Goal: Information Seeking & Learning: Compare options

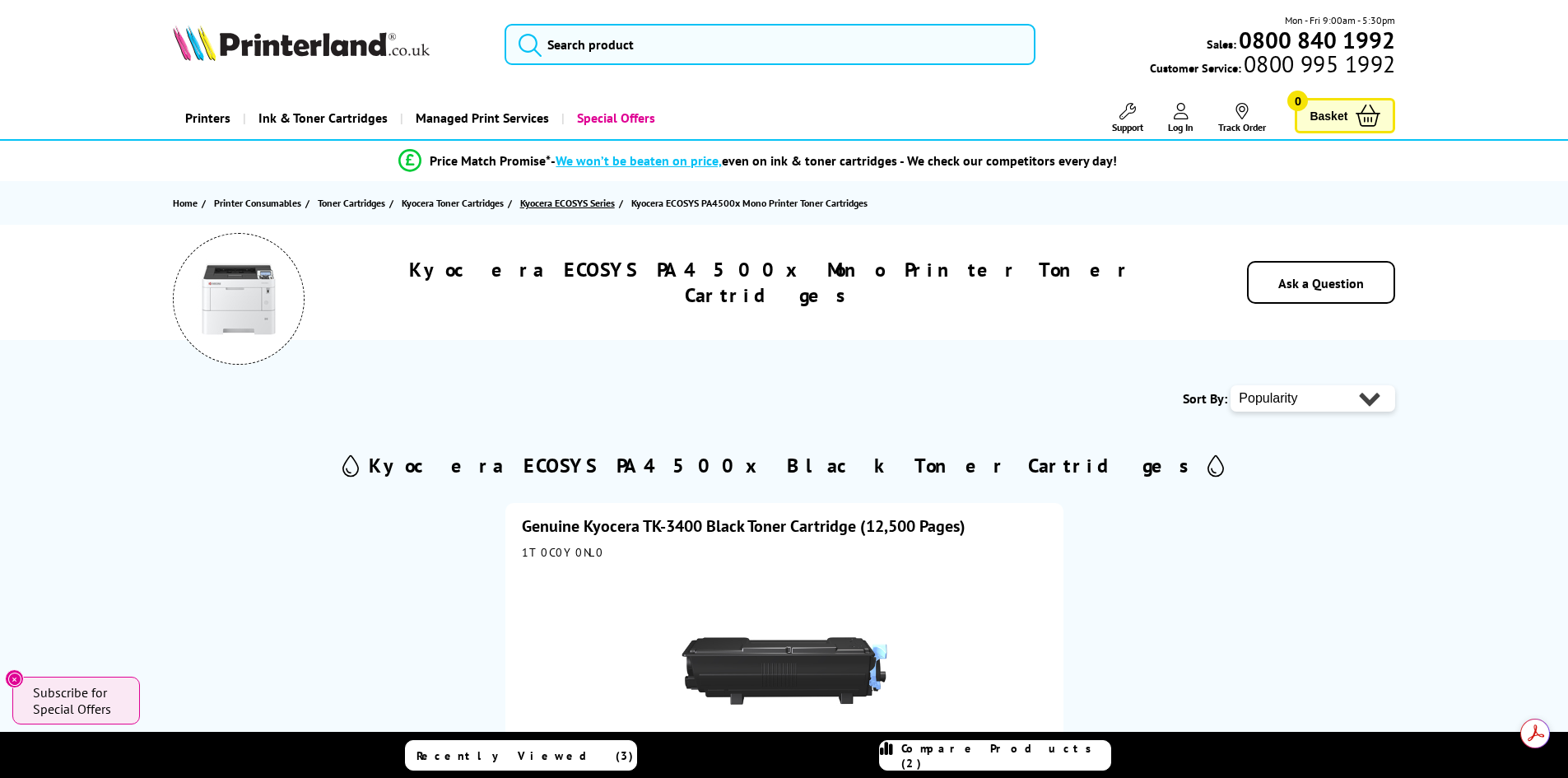
click at [567, 205] on span "Kyocera ECOSYS Series" at bounding box center [567, 203] width 95 height 17
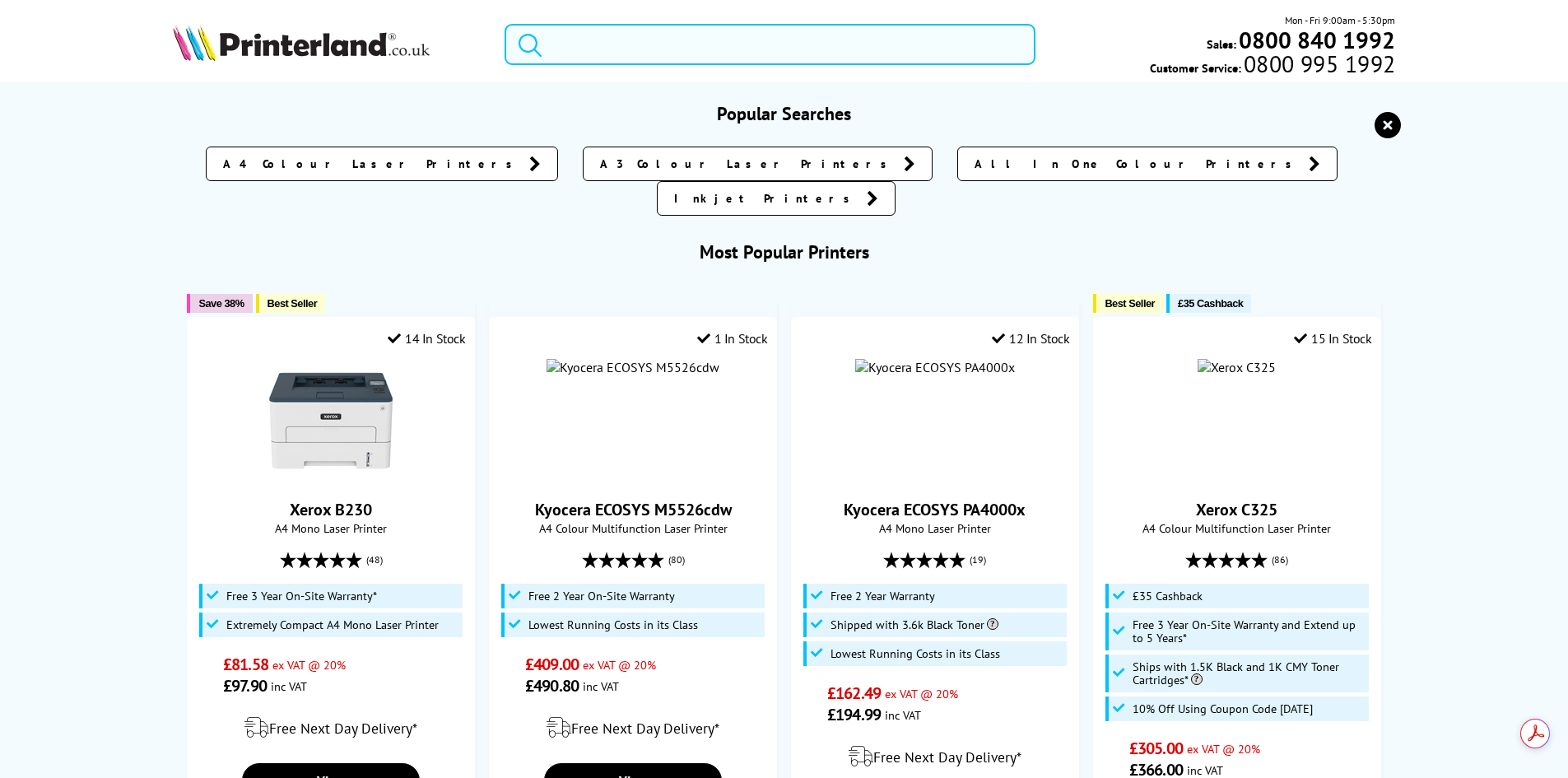
click at [601, 46] on input "search" at bounding box center [771, 44] width 531 height 41
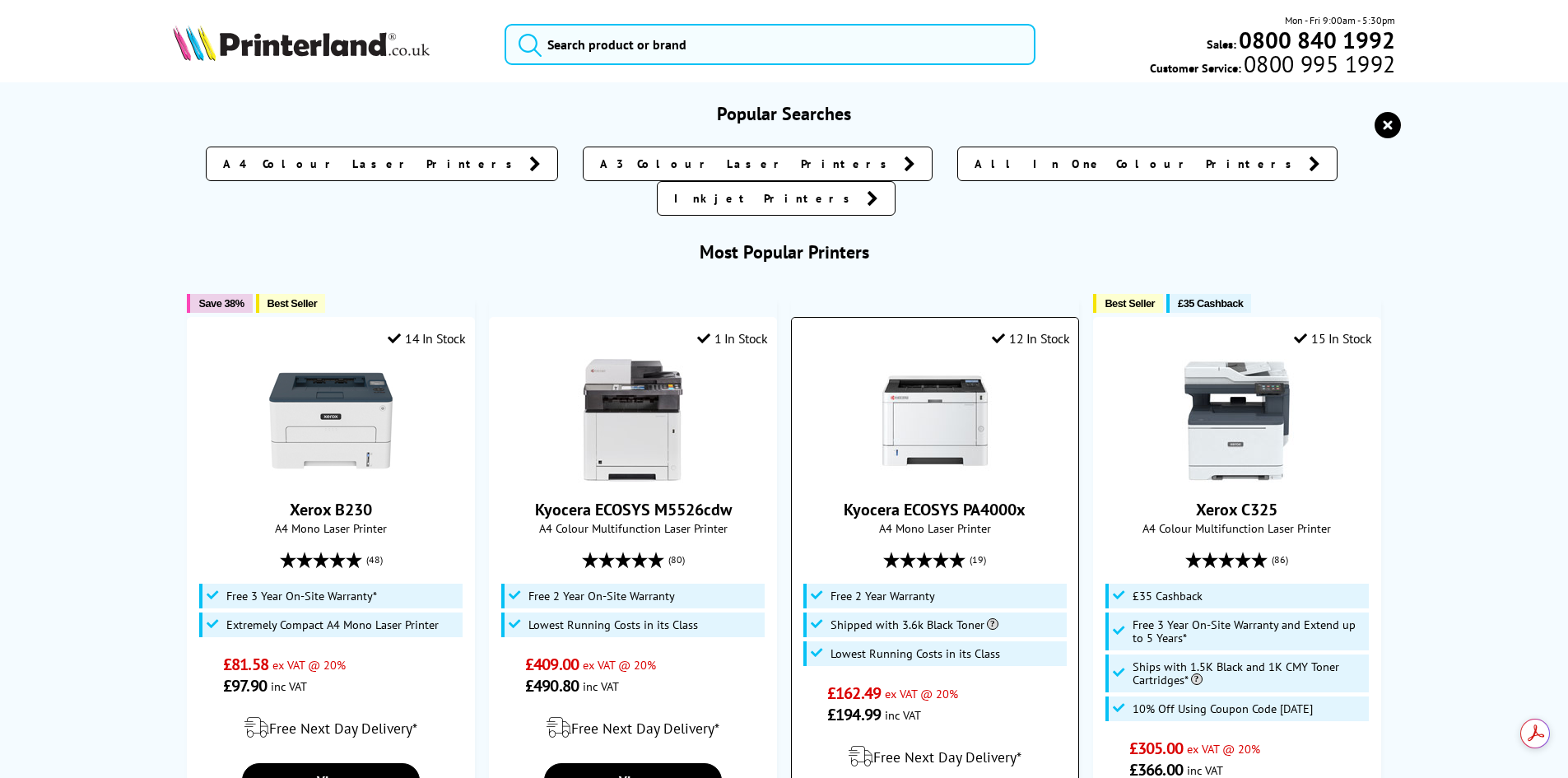
click at [938, 373] on img at bounding box center [935, 421] width 123 height 123
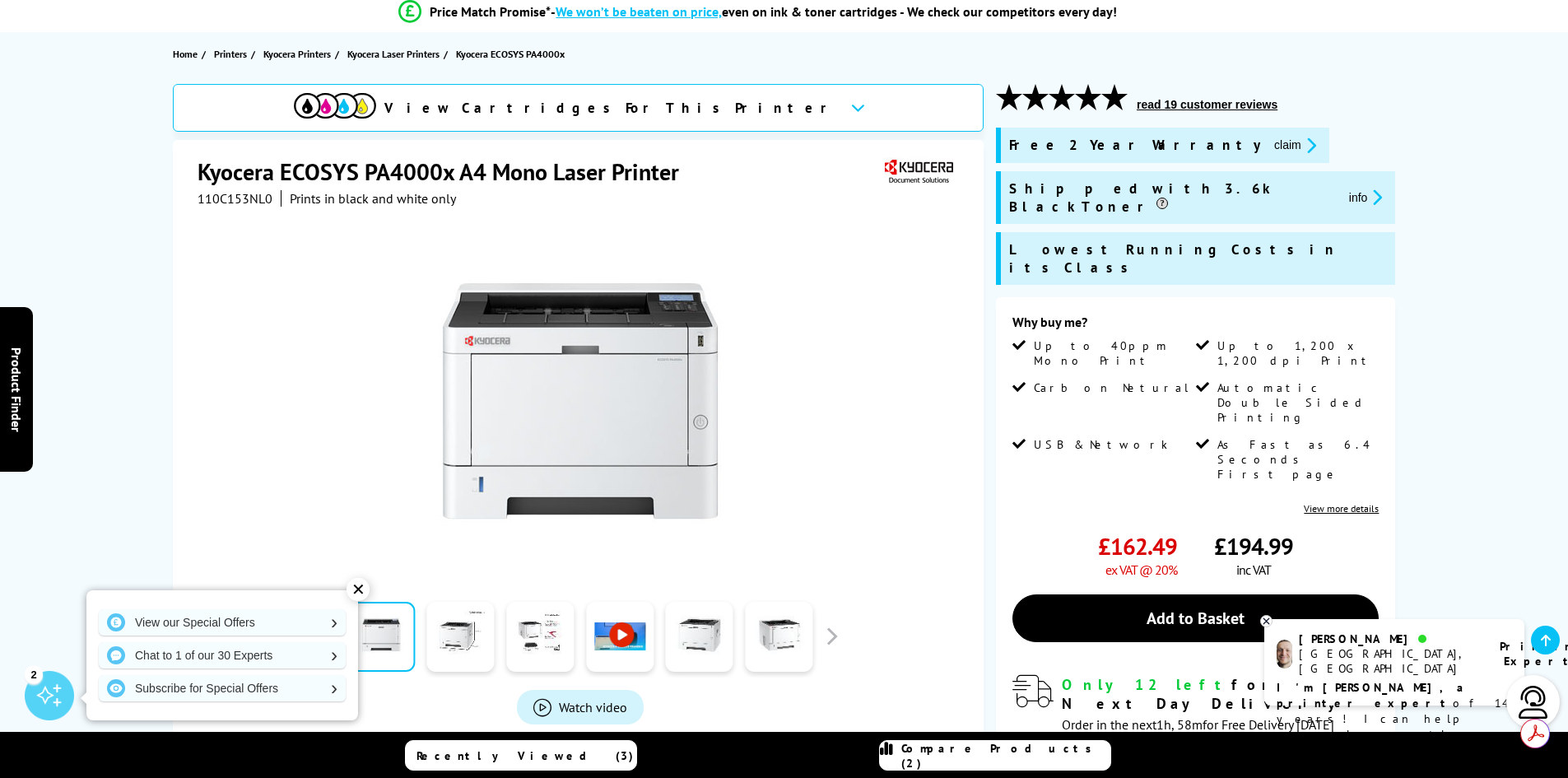
click at [359, 591] on div "✕" at bounding box center [358, 589] width 23 height 23
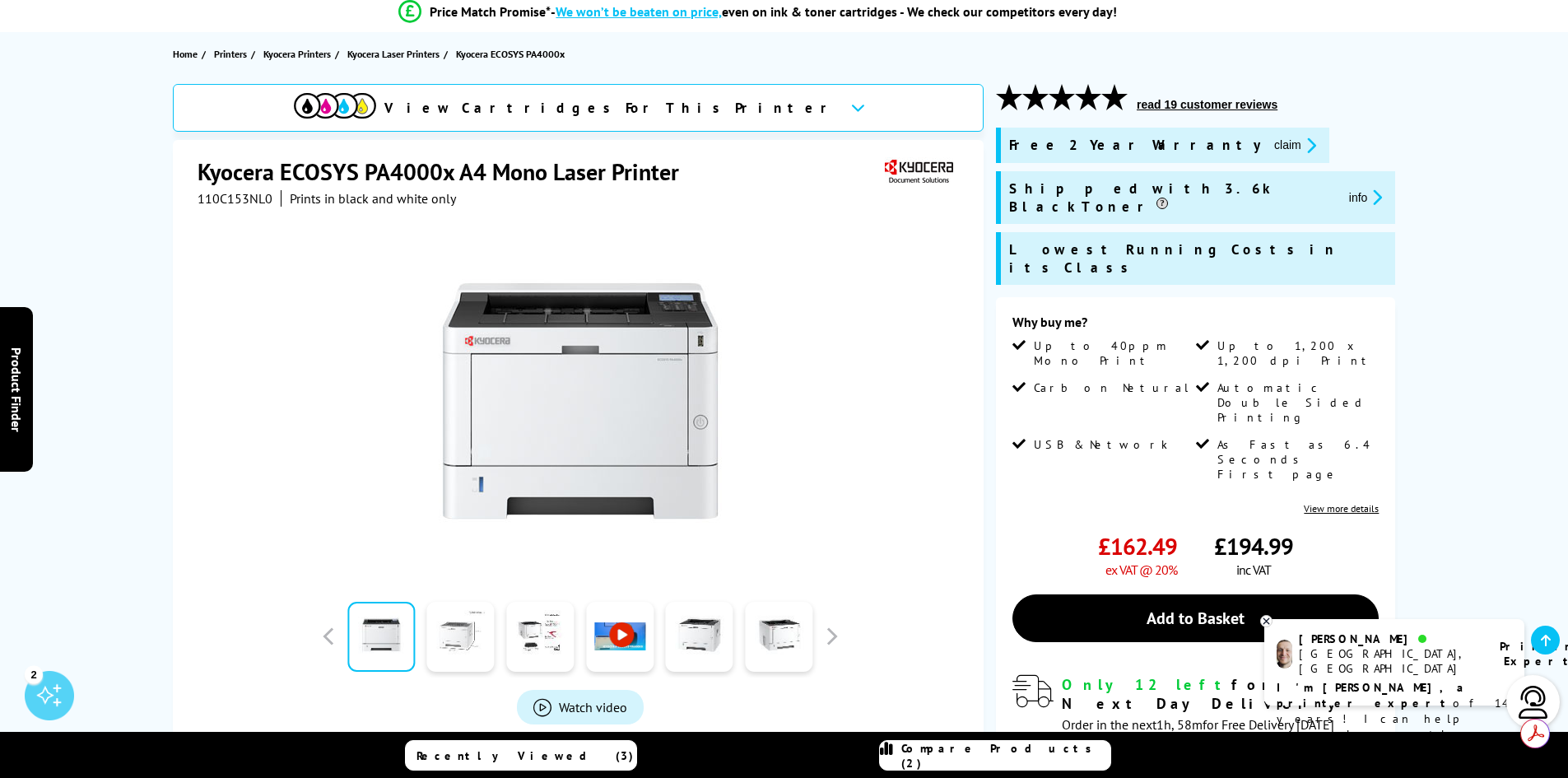
click at [461, 642] on link at bounding box center [461, 637] width 68 height 70
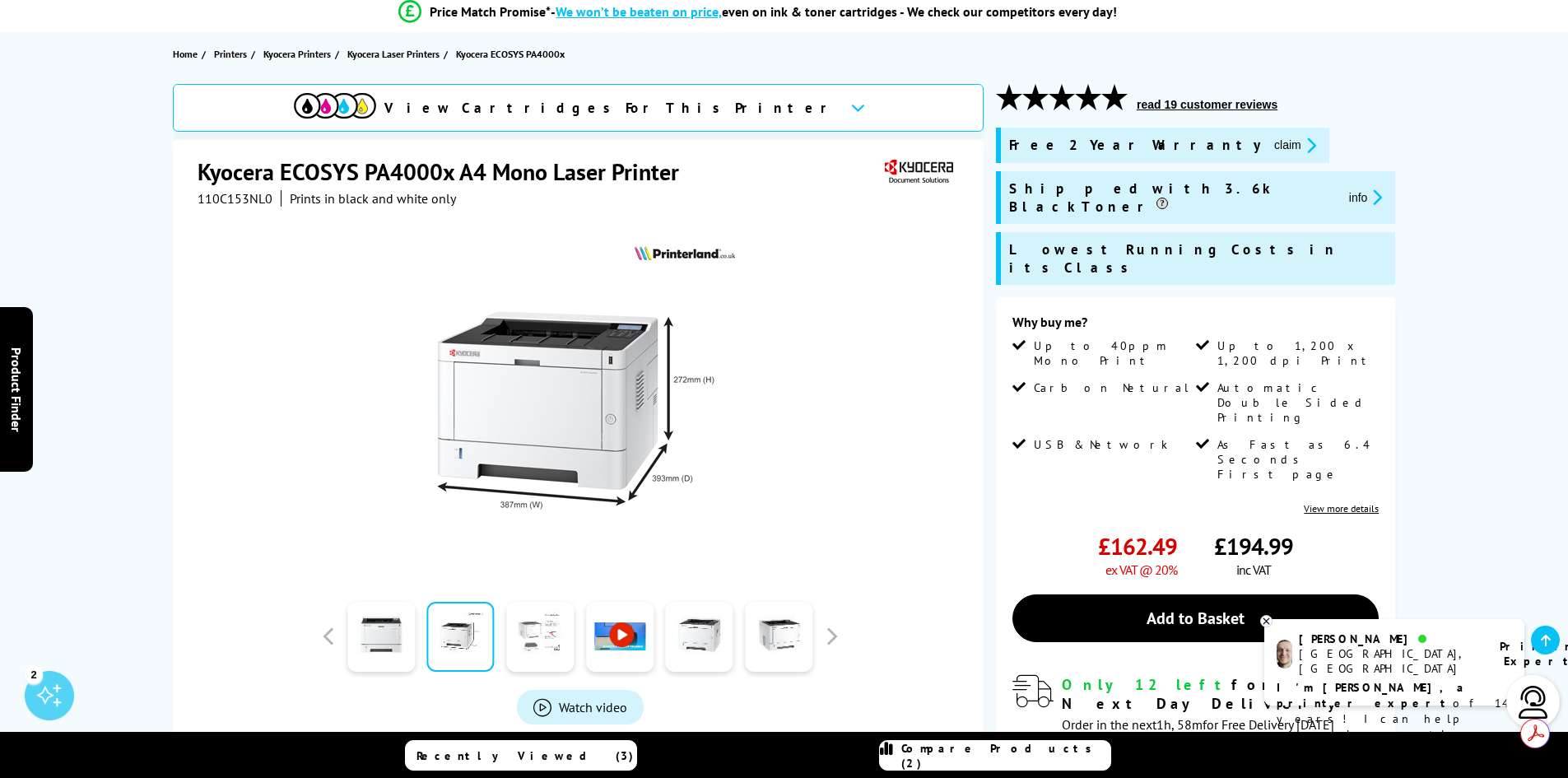
click at [544, 634] on link at bounding box center [540, 637] width 68 height 70
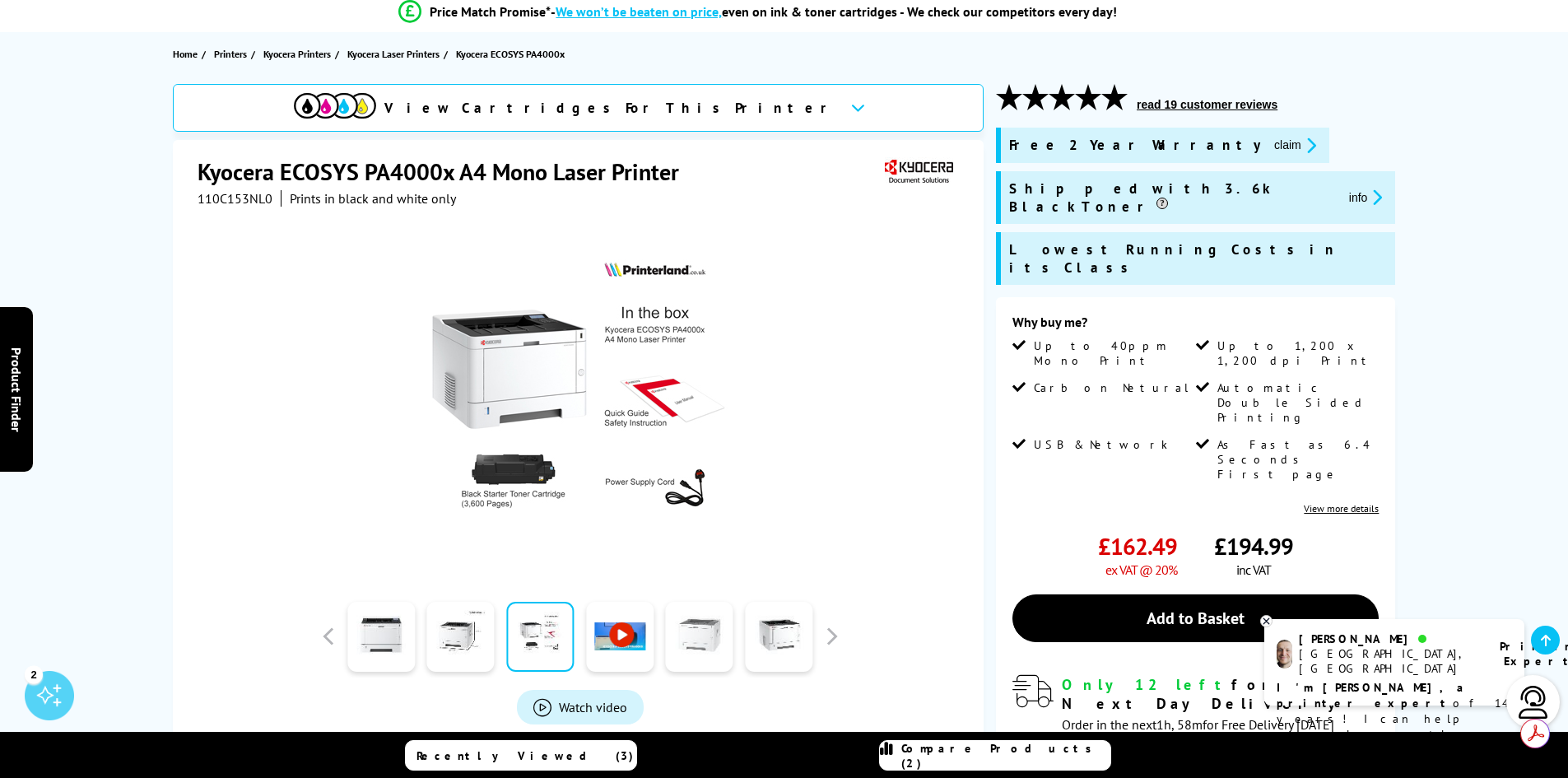
click at [718, 644] on link at bounding box center [700, 637] width 68 height 70
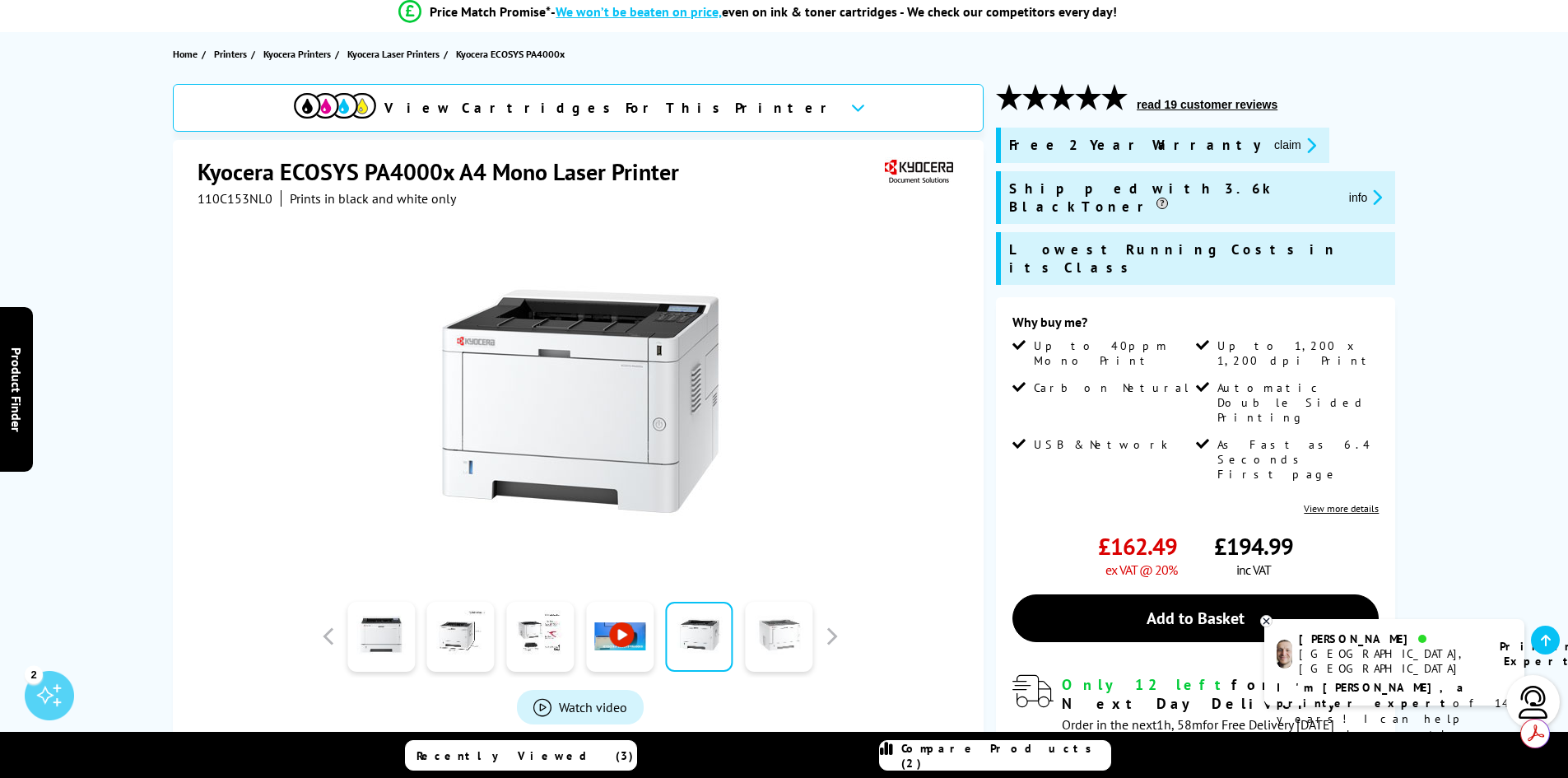
click at [779, 640] on link at bounding box center [779, 637] width 68 height 70
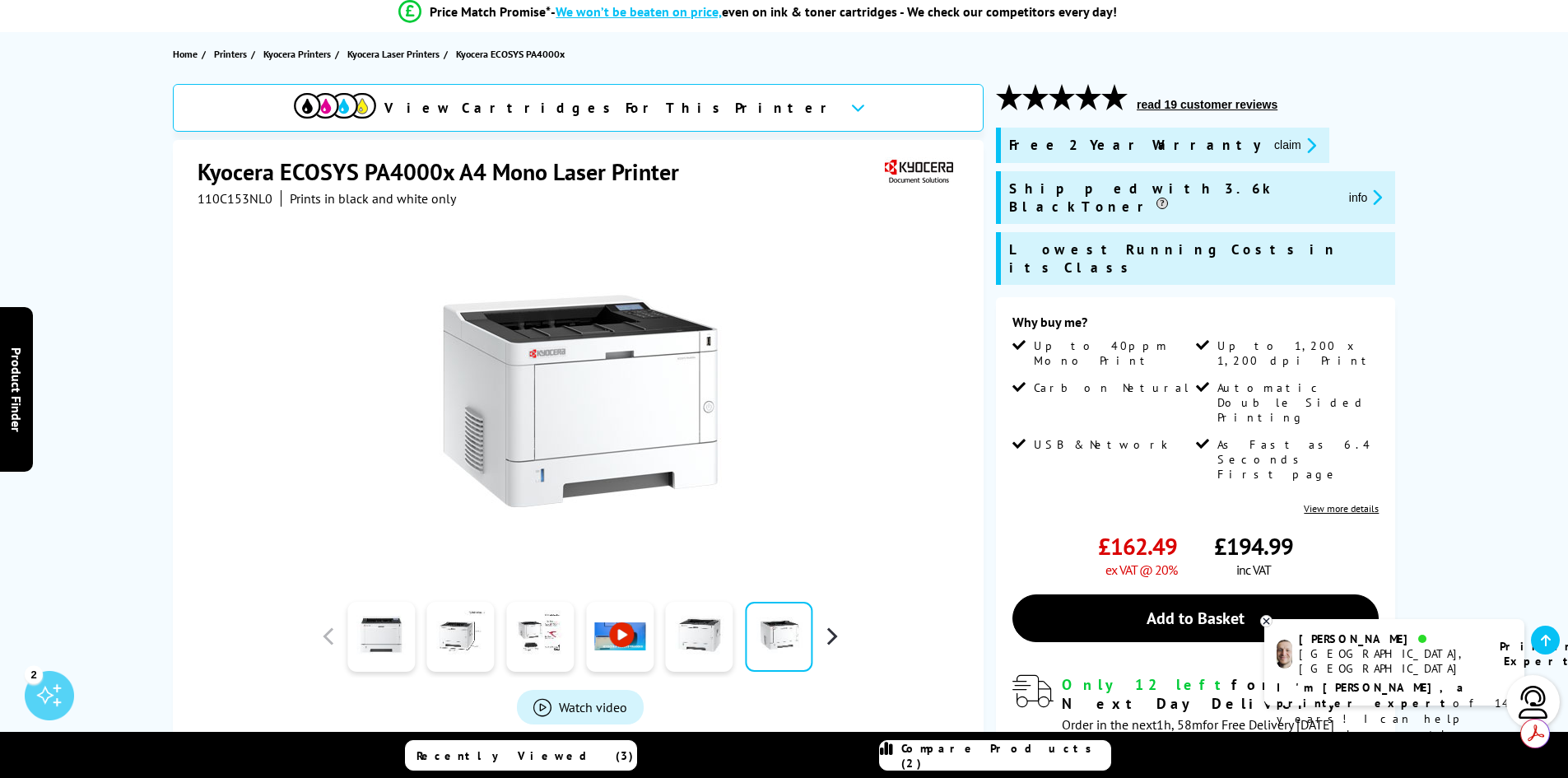
click at [828, 646] on button "button" at bounding box center [831, 636] width 24 height 24
click at [398, 628] on link at bounding box center [381, 637] width 68 height 70
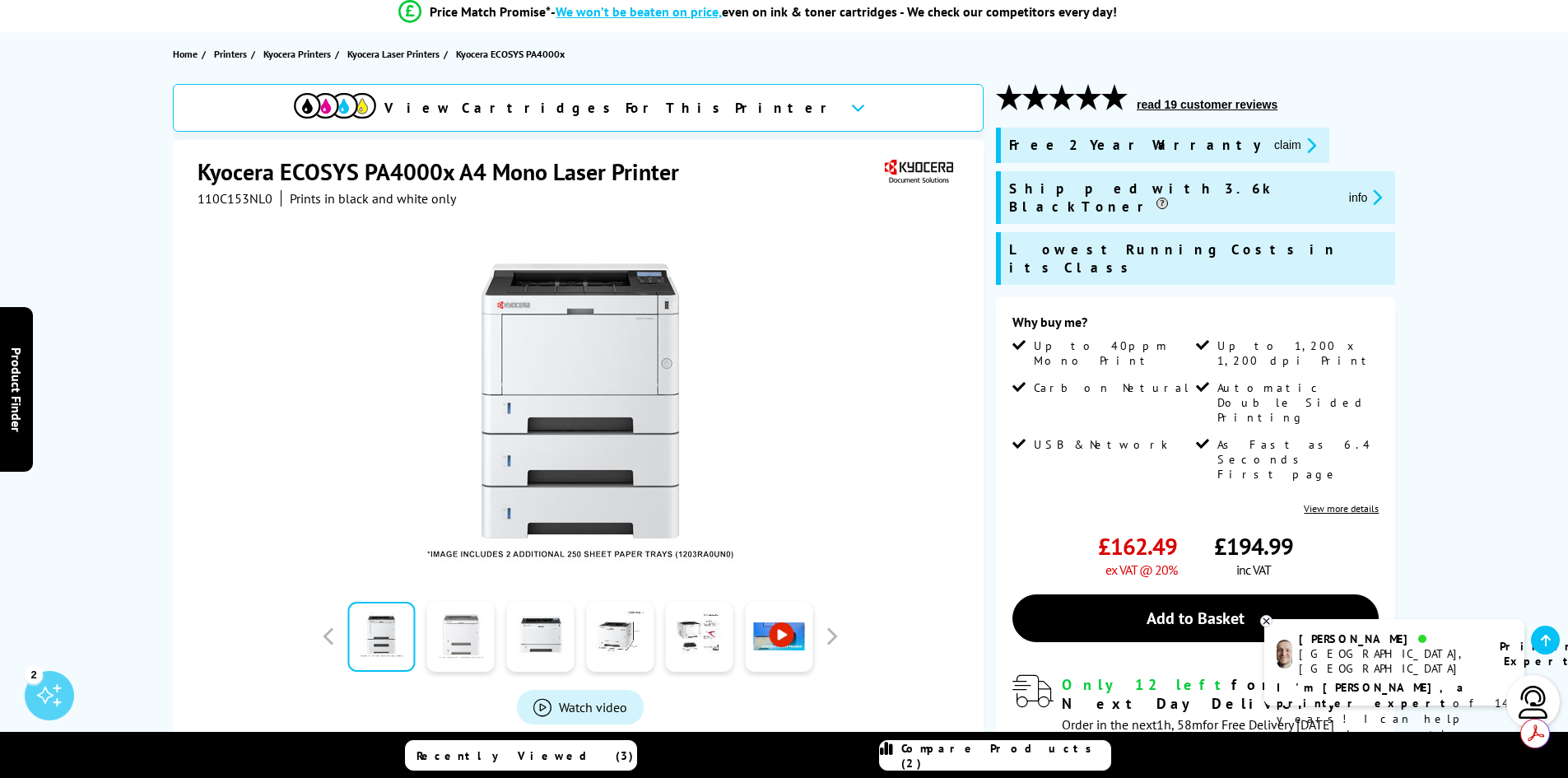
click at [459, 630] on link at bounding box center [461, 637] width 68 height 70
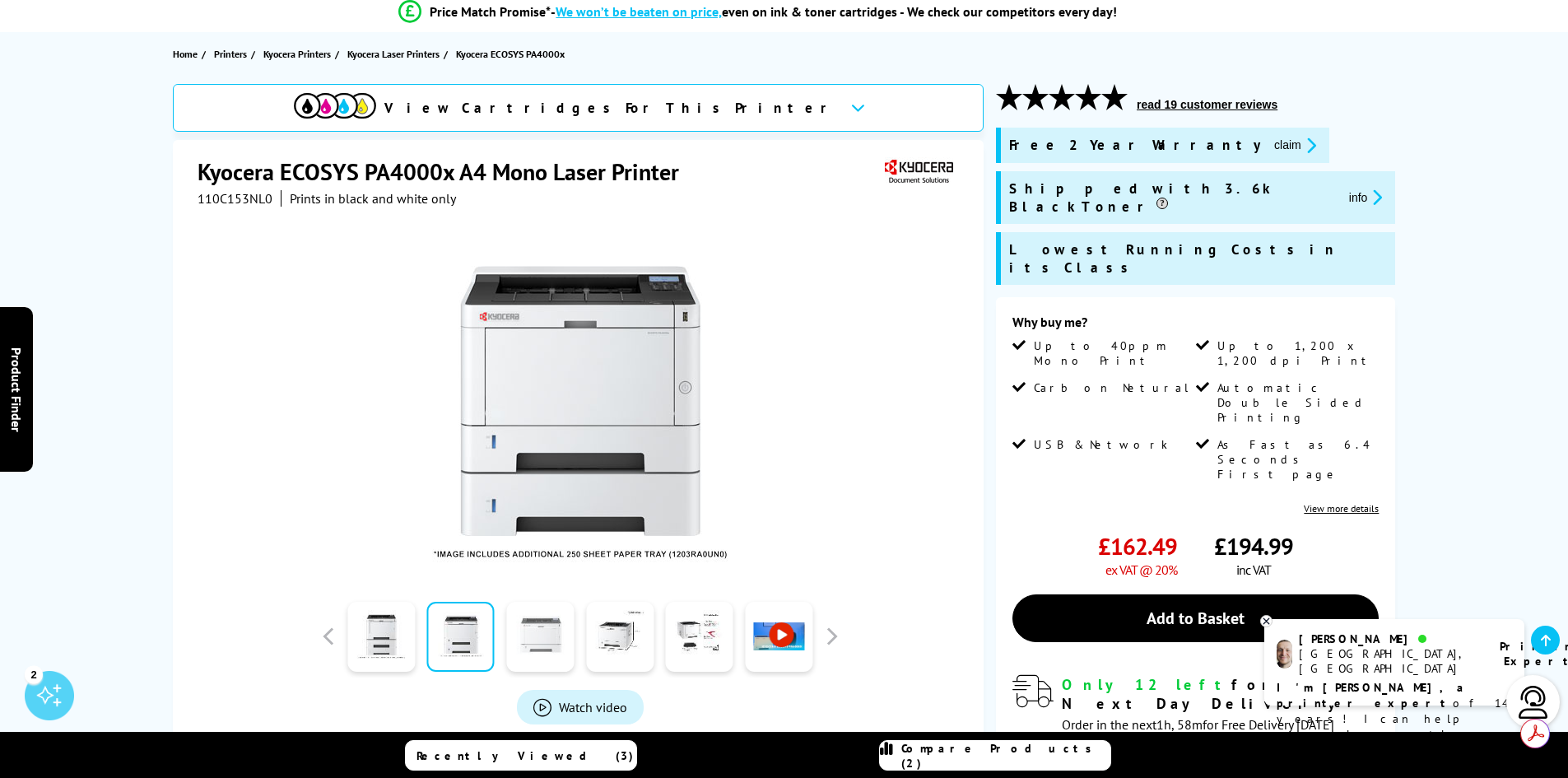
click at [522, 634] on link at bounding box center [540, 637] width 68 height 70
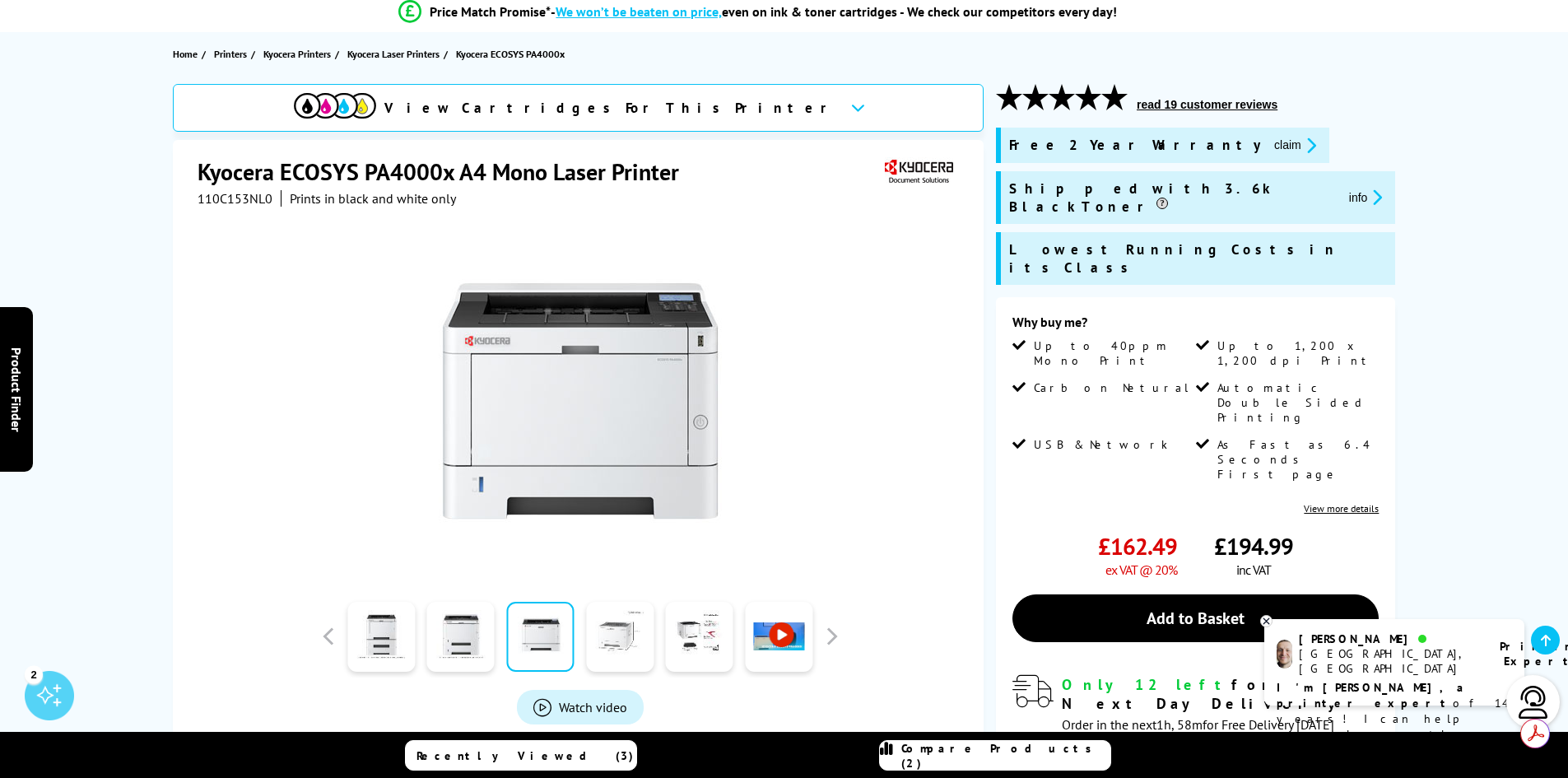
click at [594, 637] on link at bounding box center [620, 637] width 68 height 70
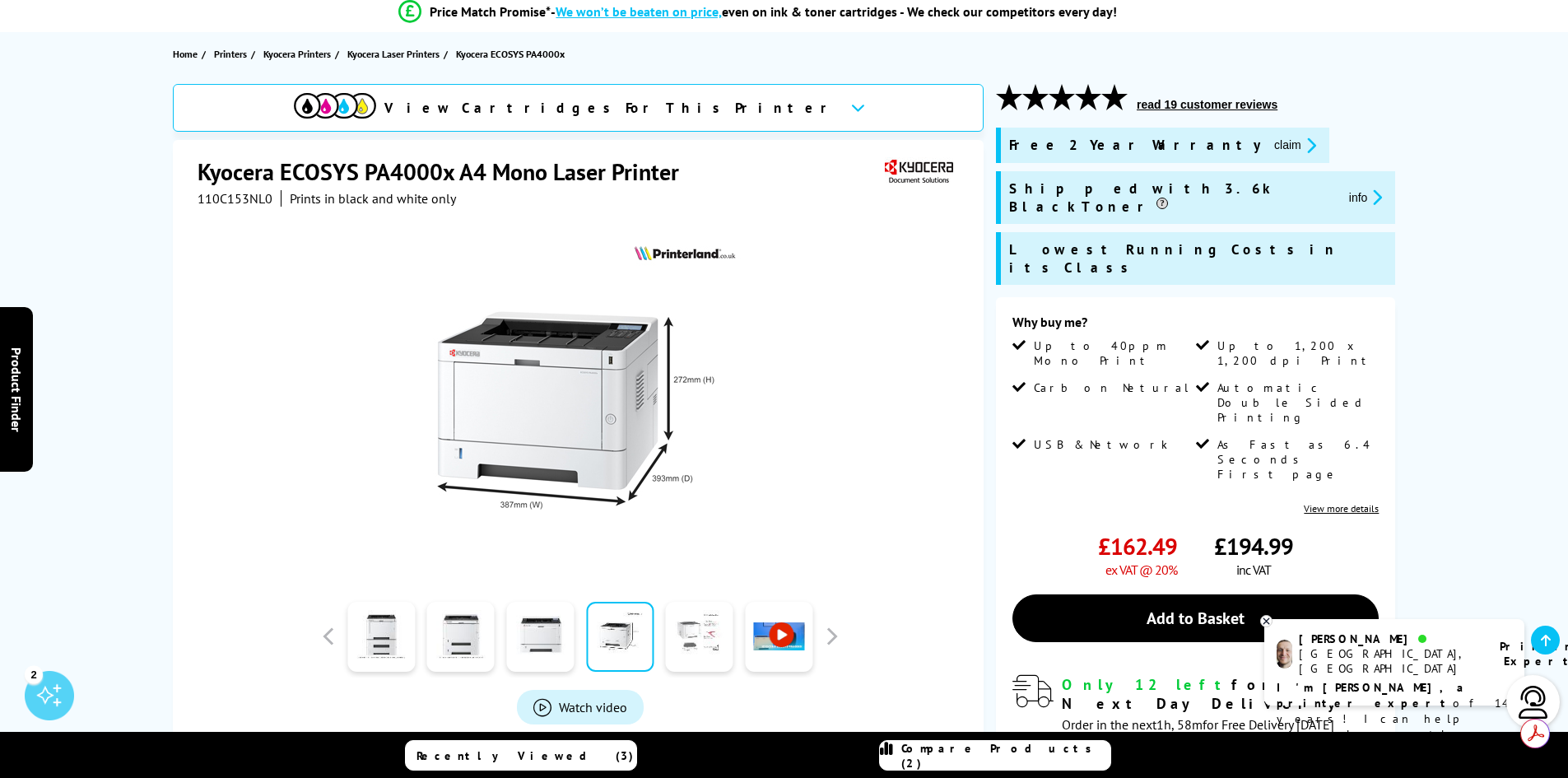
click at [686, 648] on link at bounding box center [700, 637] width 68 height 70
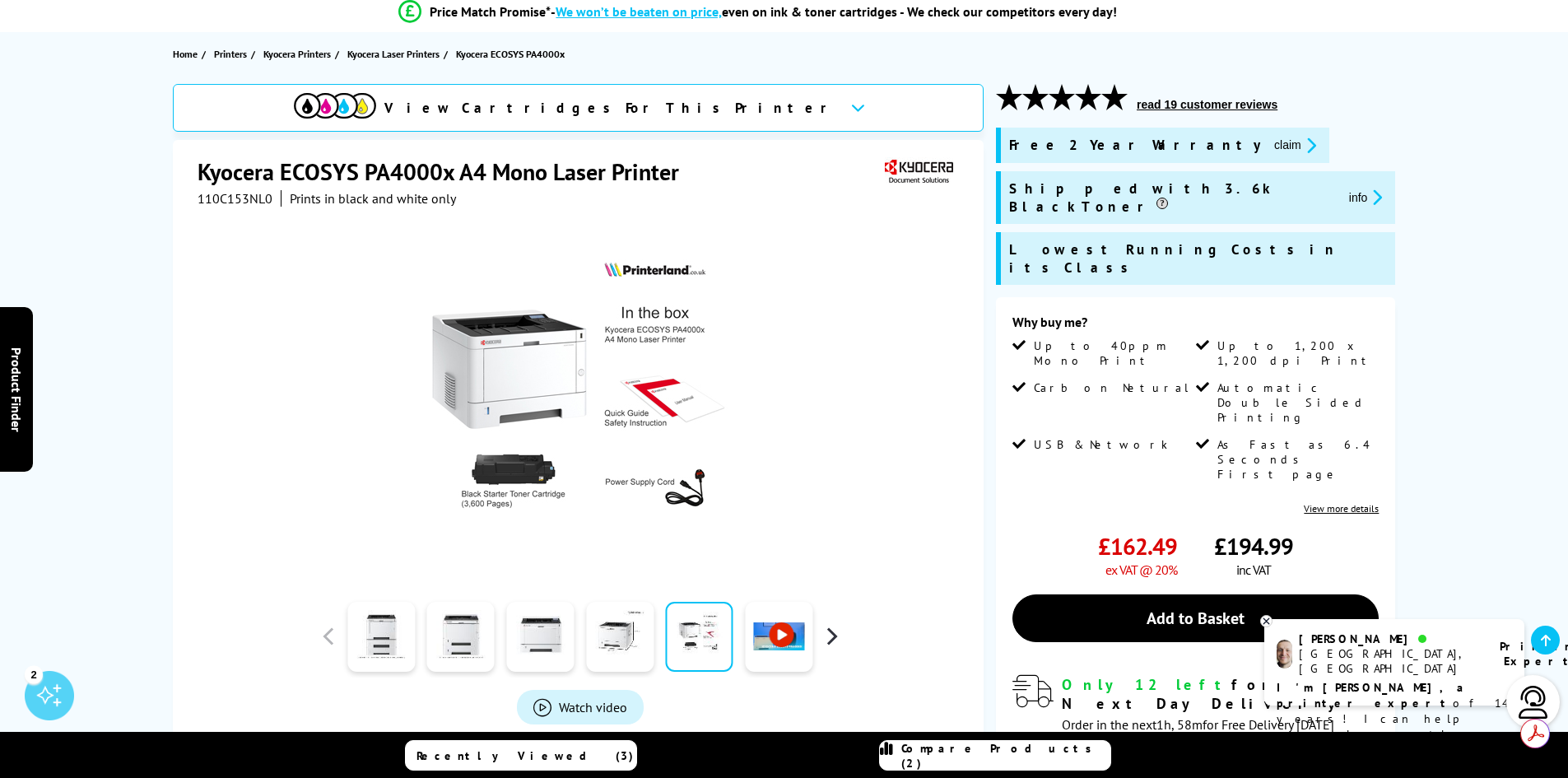
click at [834, 632] on button "button" at bounding box center [831, 636] width 24 height 24
click at [407, 624] on link at bounding box center [381, 637] width 68 height 70
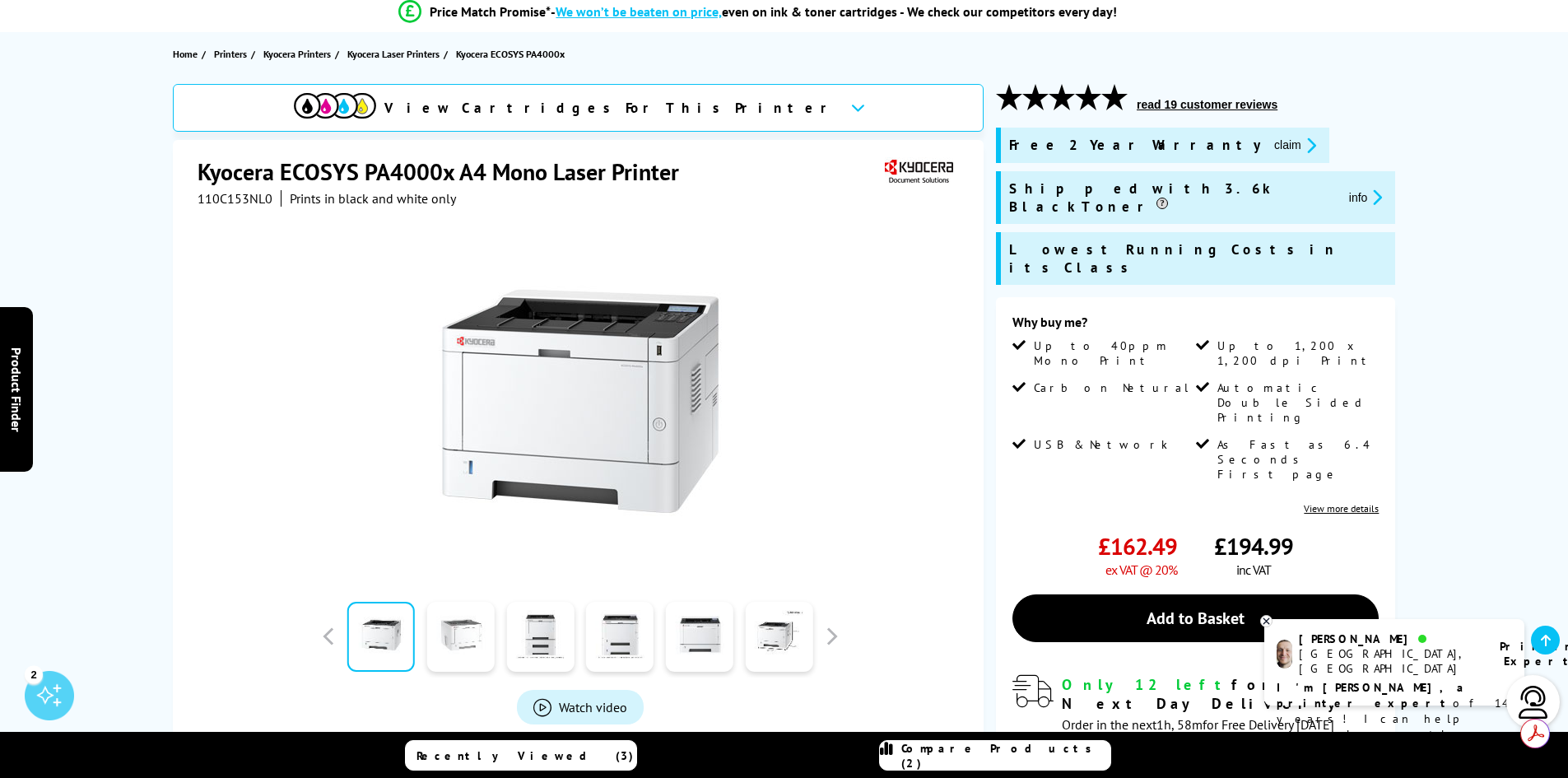
click at [444, 632] on link at bounding box center [461, 637] width 68 height 70
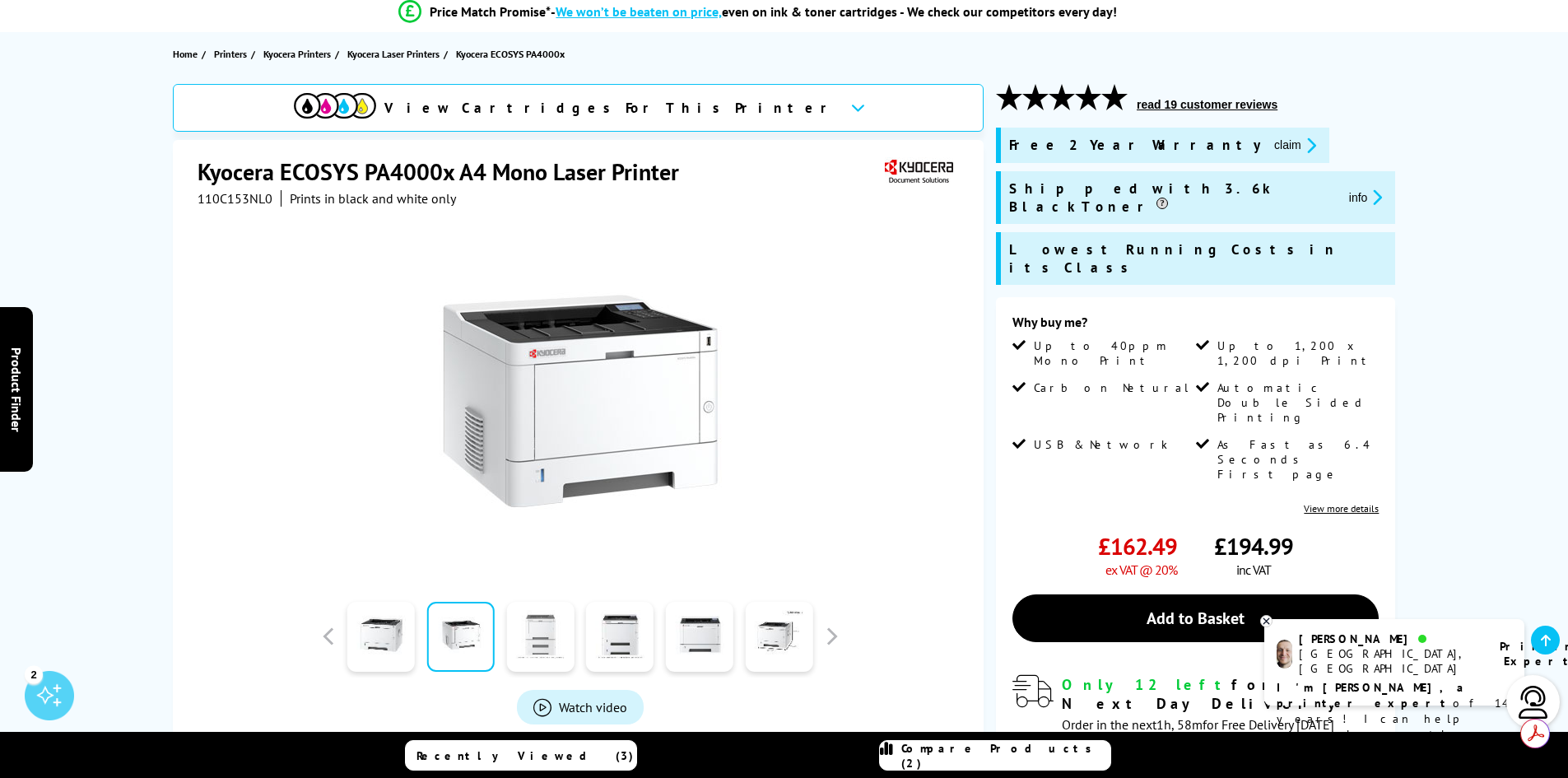
click at [517, 629] on link at bounding box center [540, 637] width 68 height 70
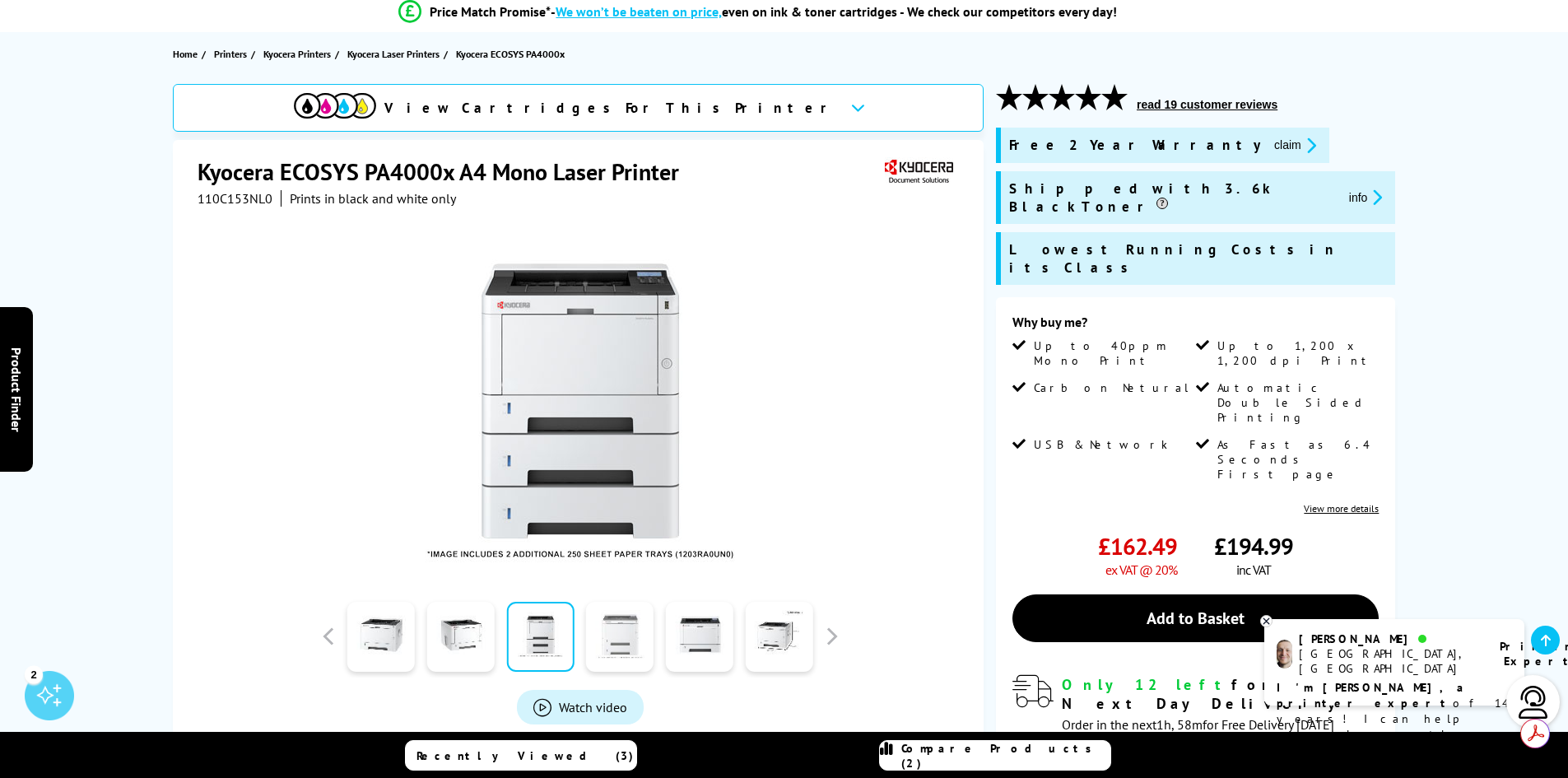
click at [589, 634] on link at bounding box center [620, 637] width 68 height 70
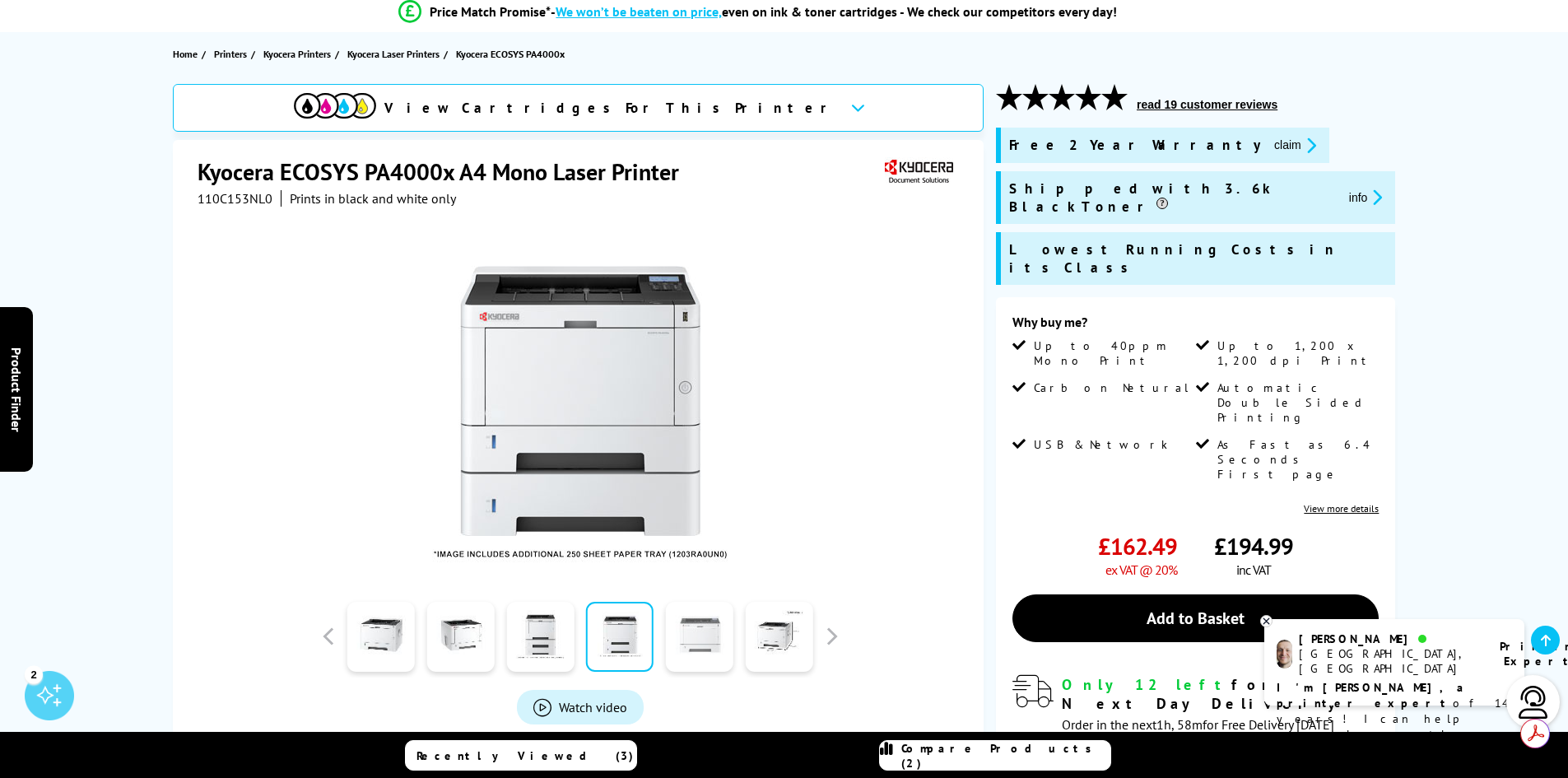
click at [699, 631] on link at bounding box center [700, 637] width 68 height 70
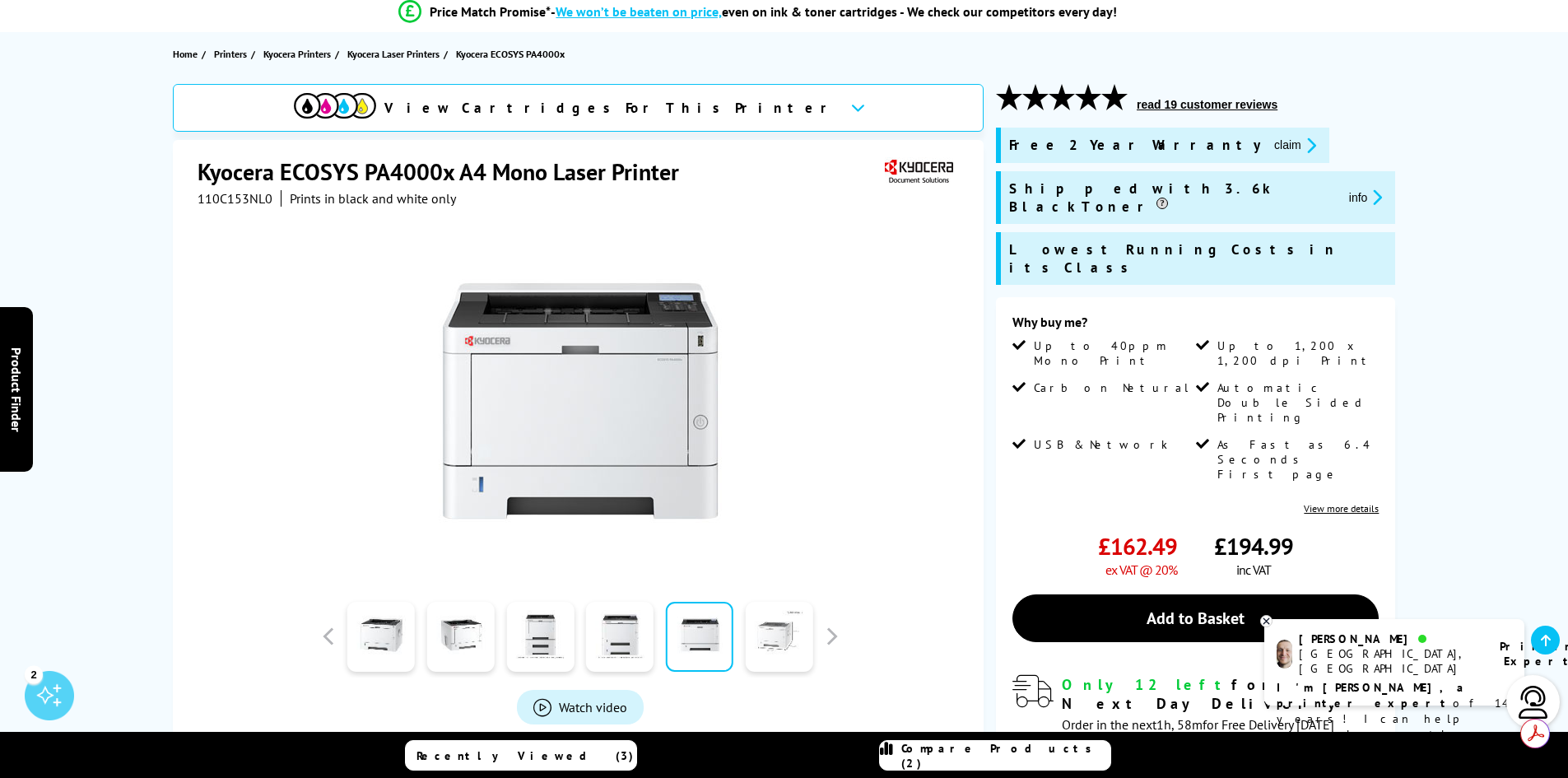
click at [758, 638] on link at bounding box center [779, 637] width 68 height 70
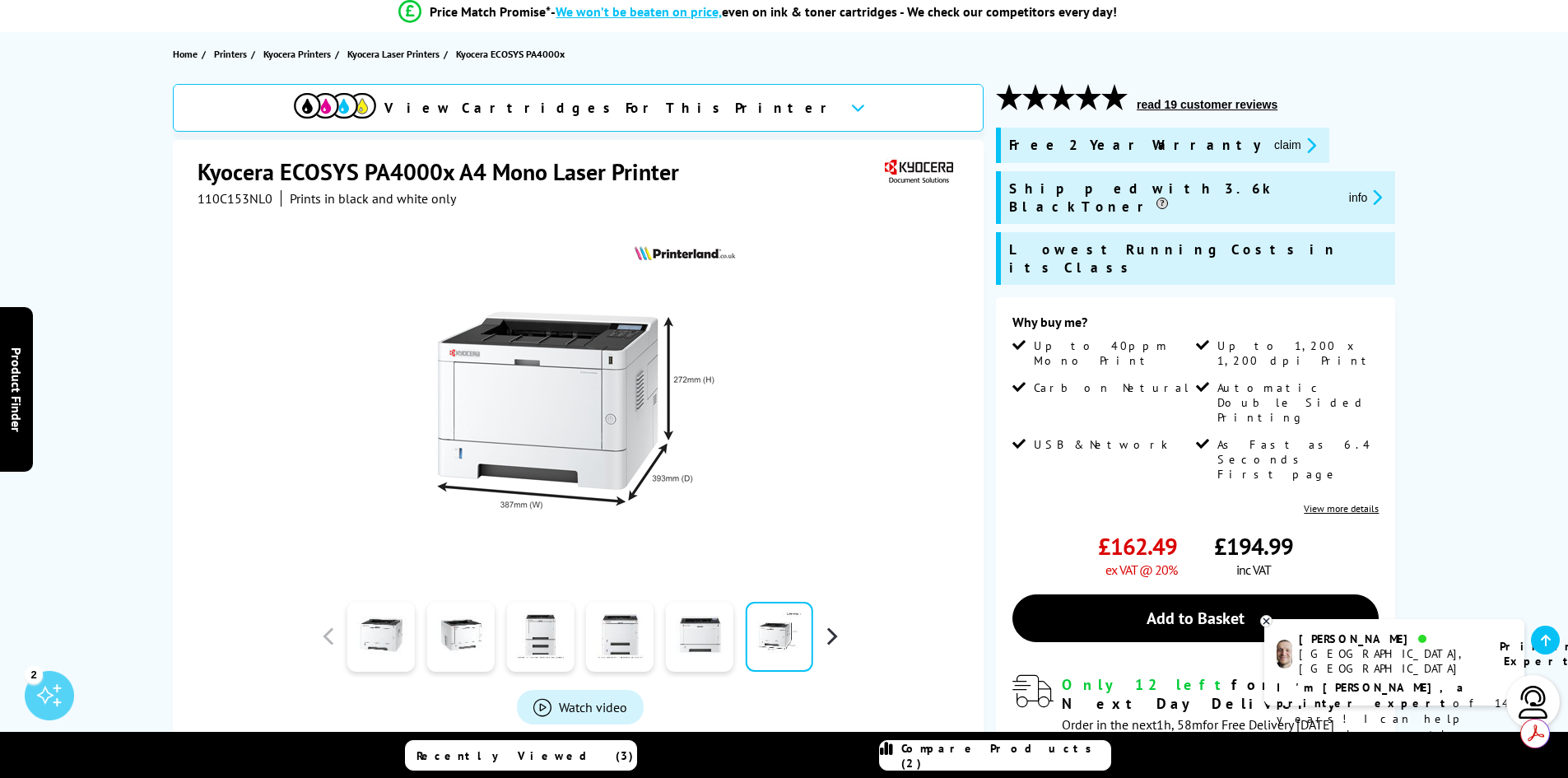
click at [834, 634] on button "button" at bounding box center [831, 636] width 24 height 24
click at [377, 629] on link at bounding box center [381, 637] width 68 height 70
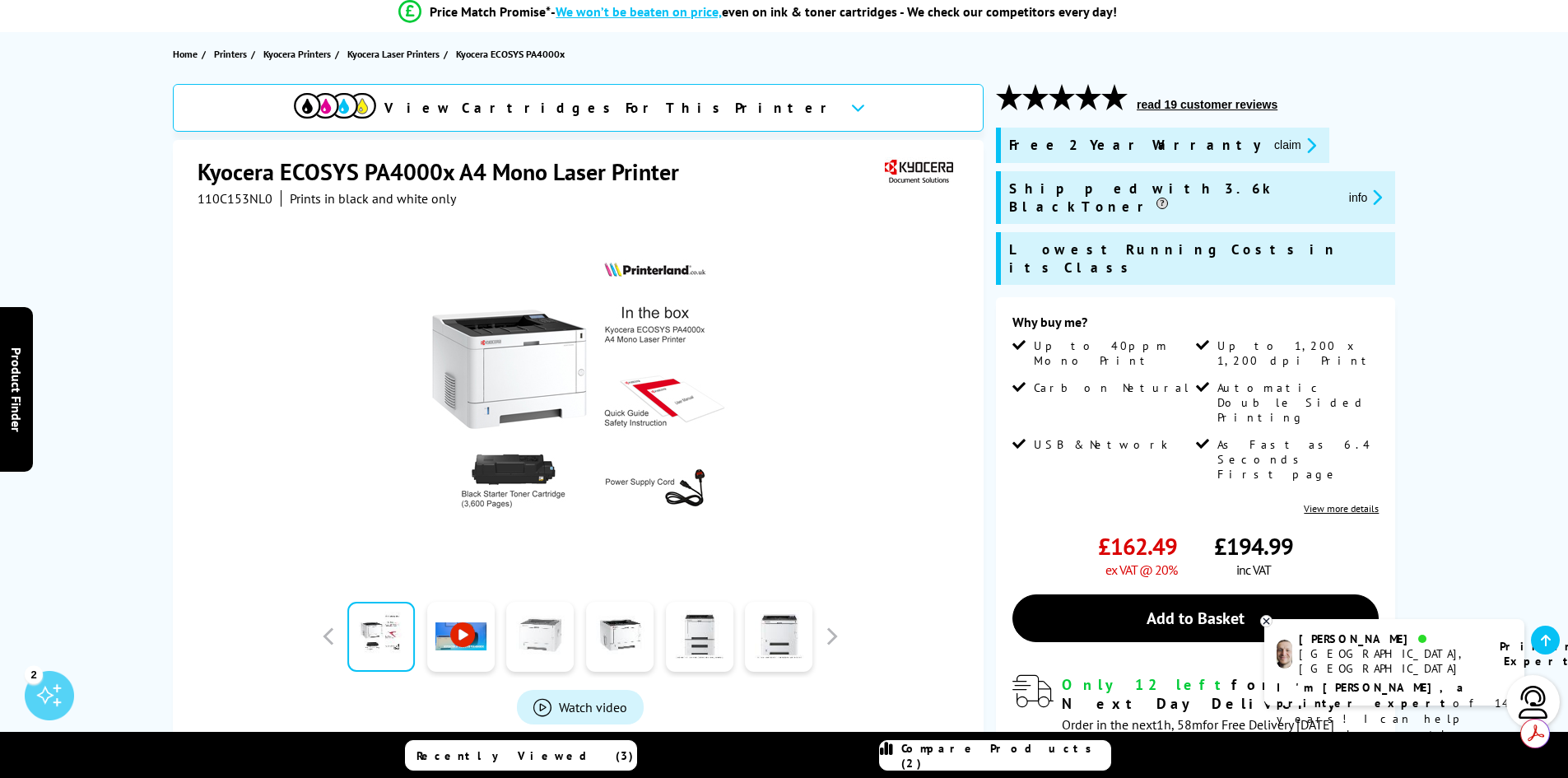
click at [532, 641] on link at bounding box center [540, 637] width 68 height 70
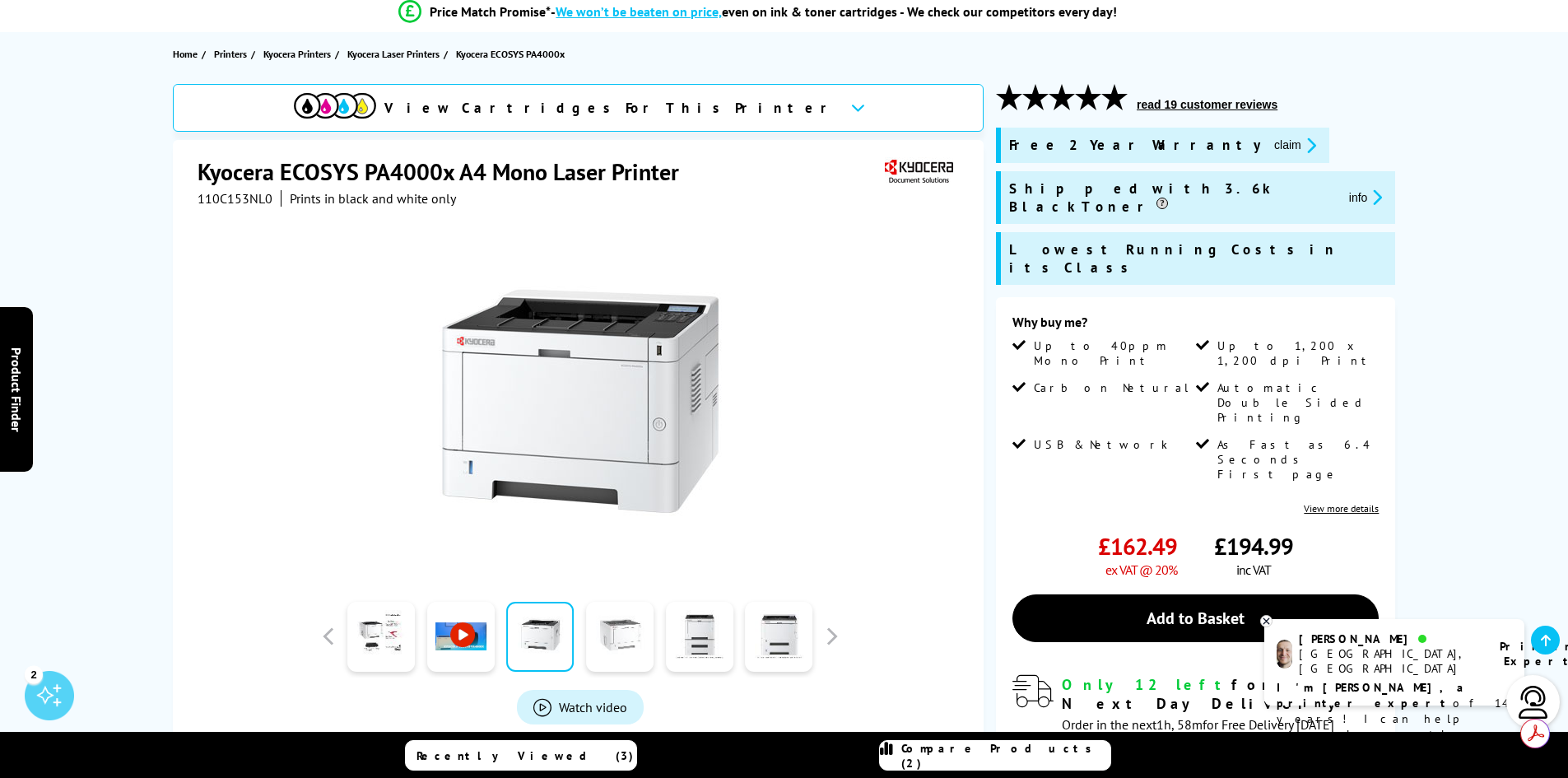
click at [618, 649] on link at bounding box center [620, 637] width 68 height 70
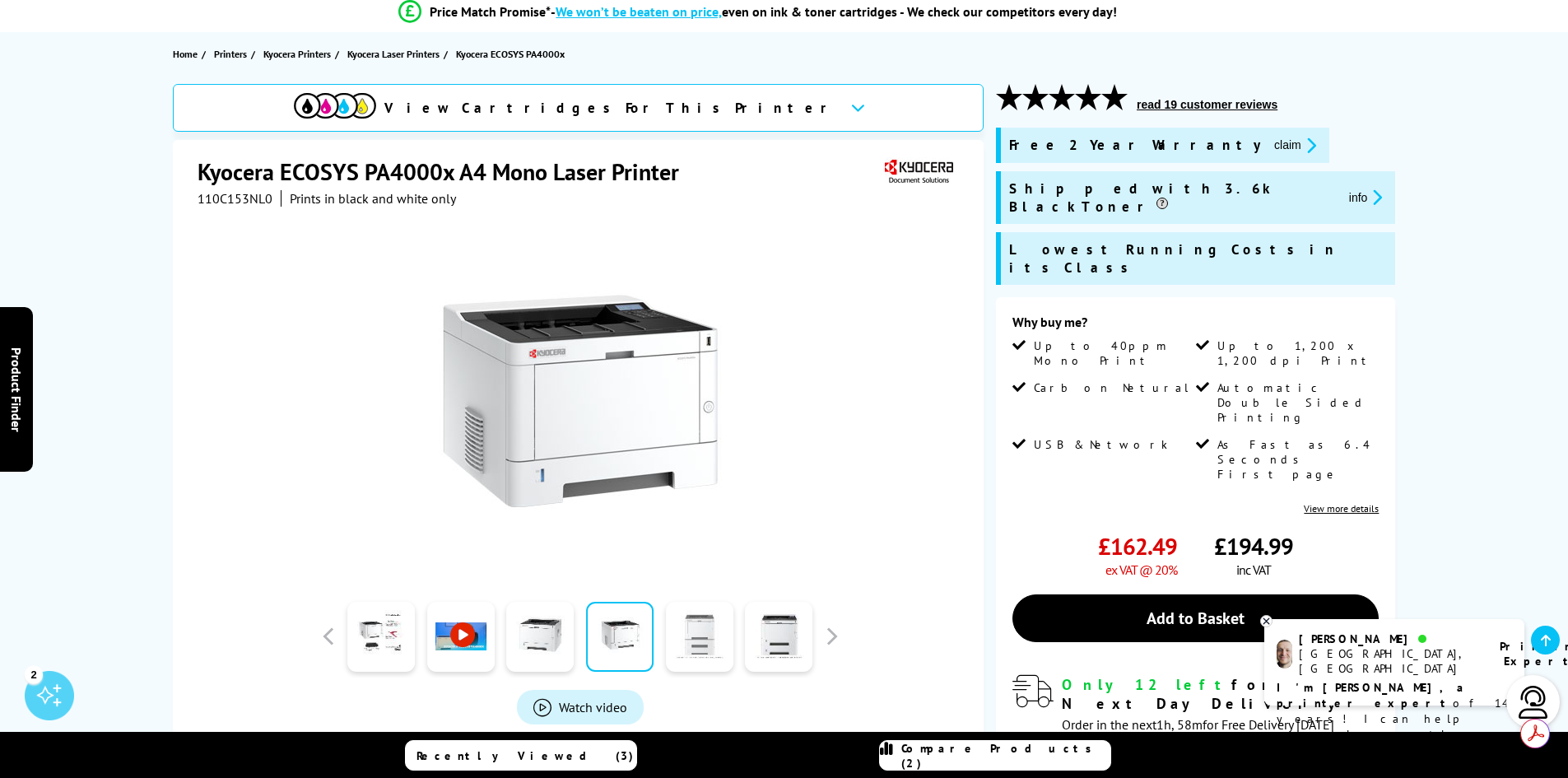
click at [691, 645] on link at bounding box center [700, 637] width 68 height 70
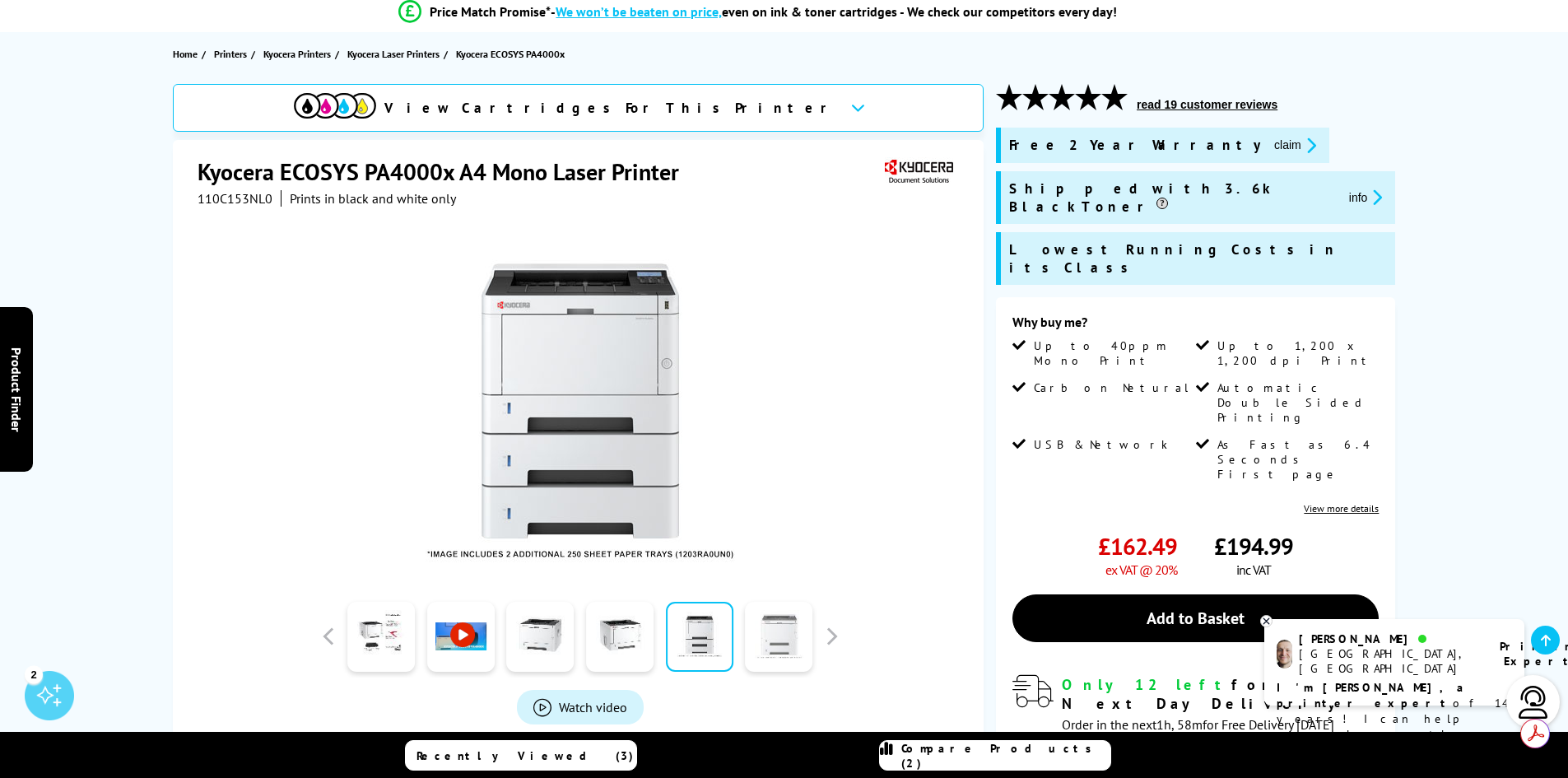
click at [765, 632] on link at bounding box center [779, 637] width 68 height 70
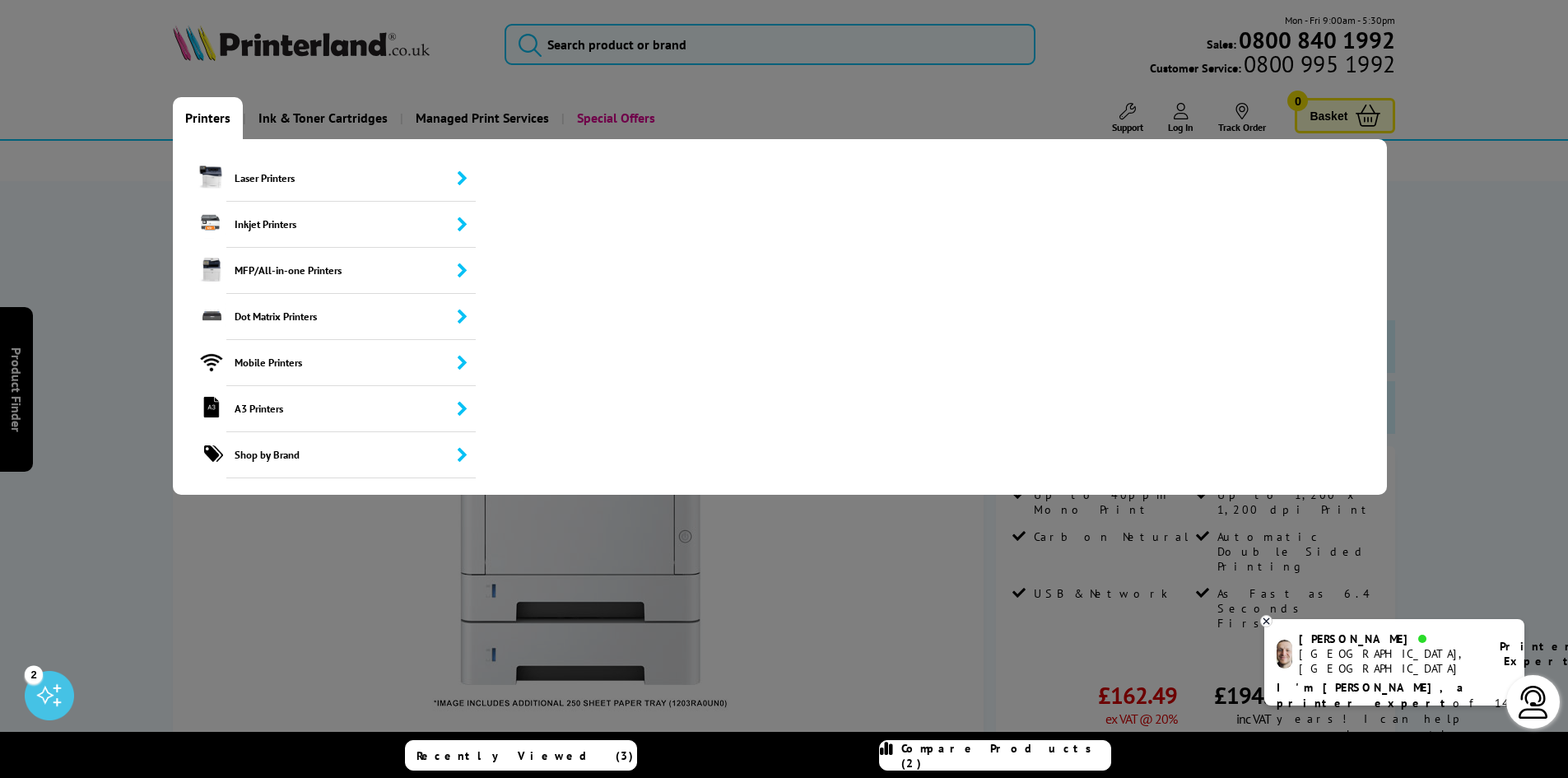
click at [226, 119] on link "Printers" at bounding box center [207, 118] width 70 height 42
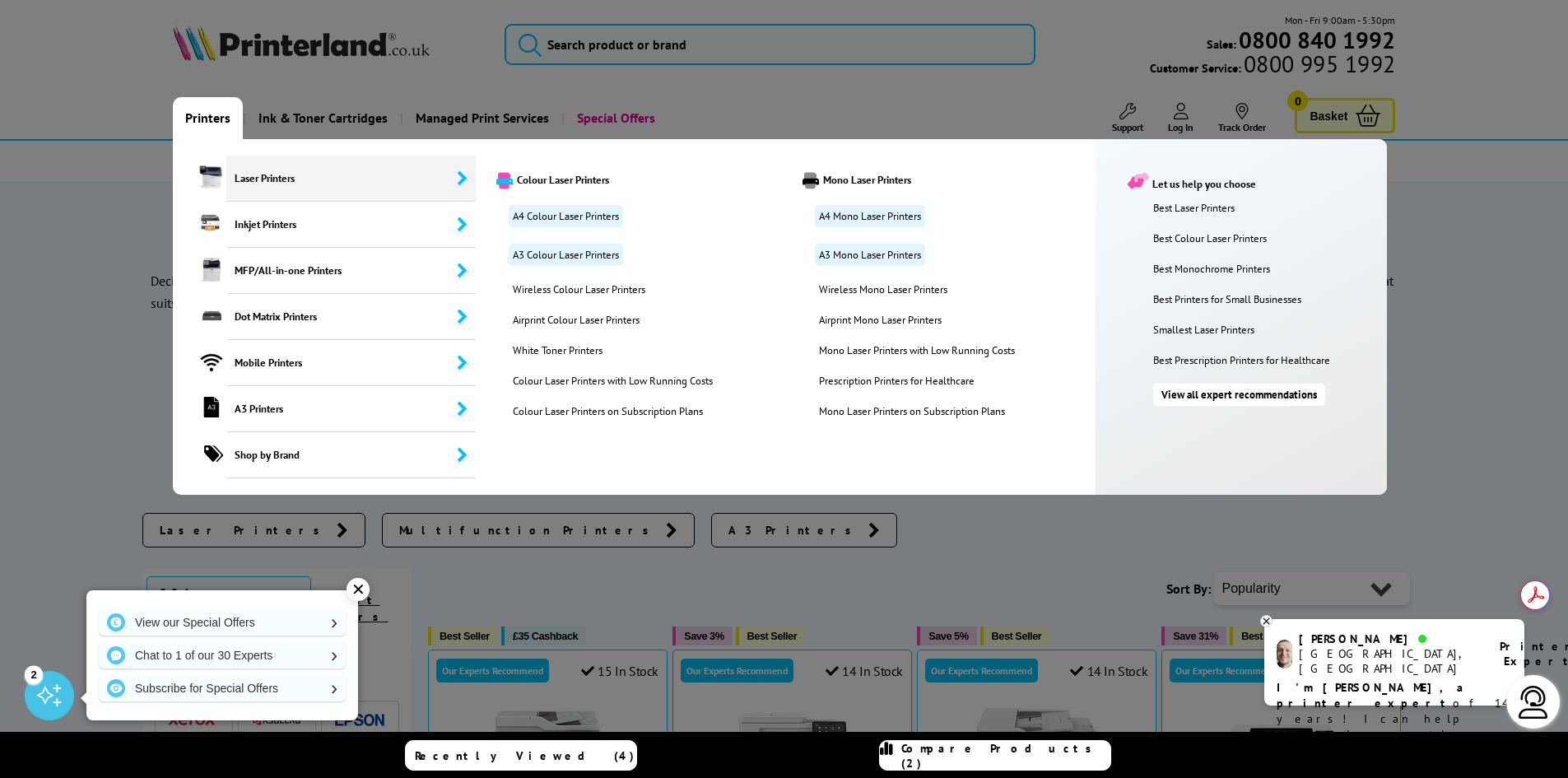
click at [282, 186] on span "Laser Printers" at bounding box center [351, 178] width 250 height 46
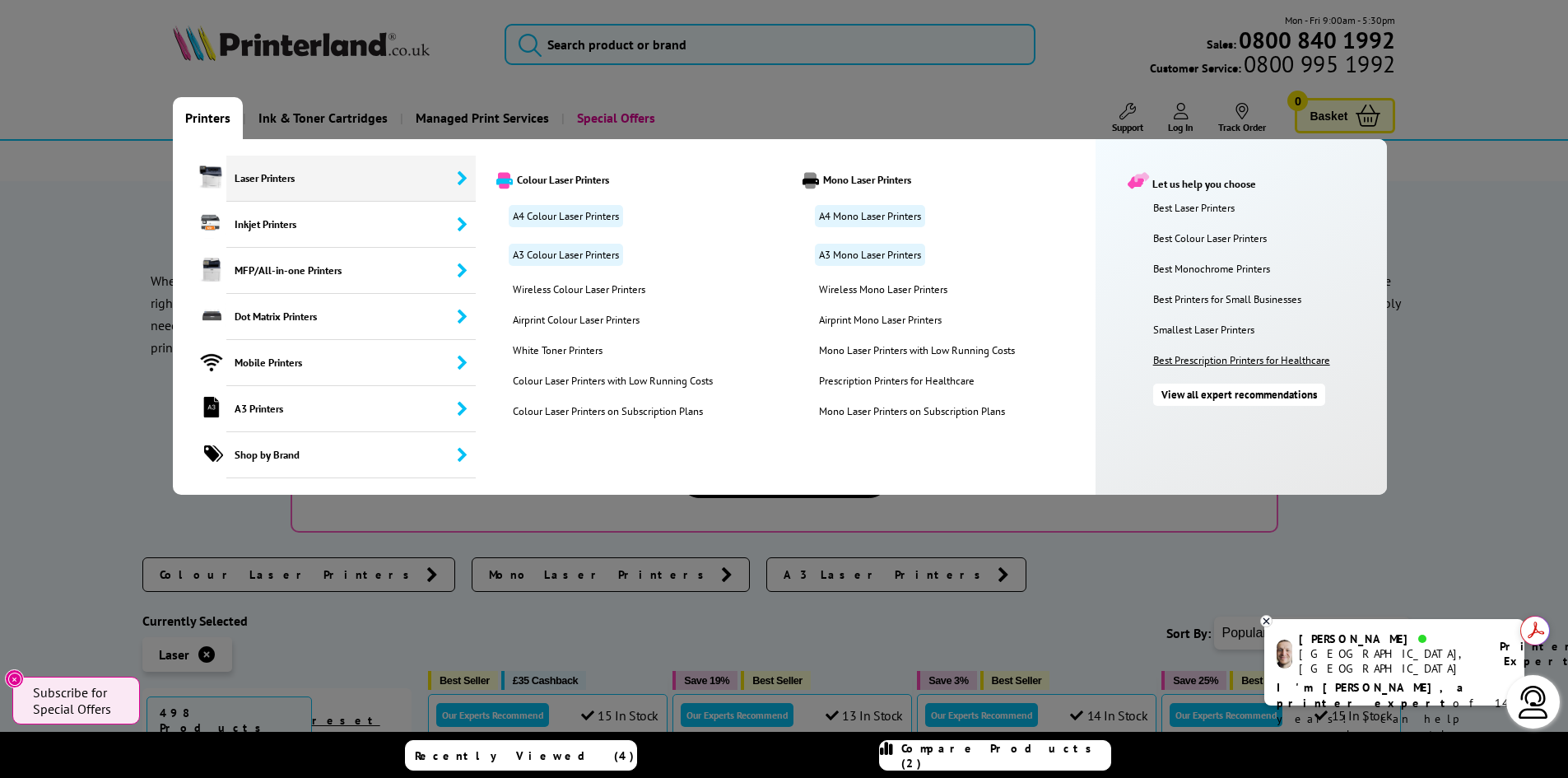
click at [1191, 358] on link "Best Prescription Printers for Healthcare" at bounding box center [1266, 360] width 226 height 14
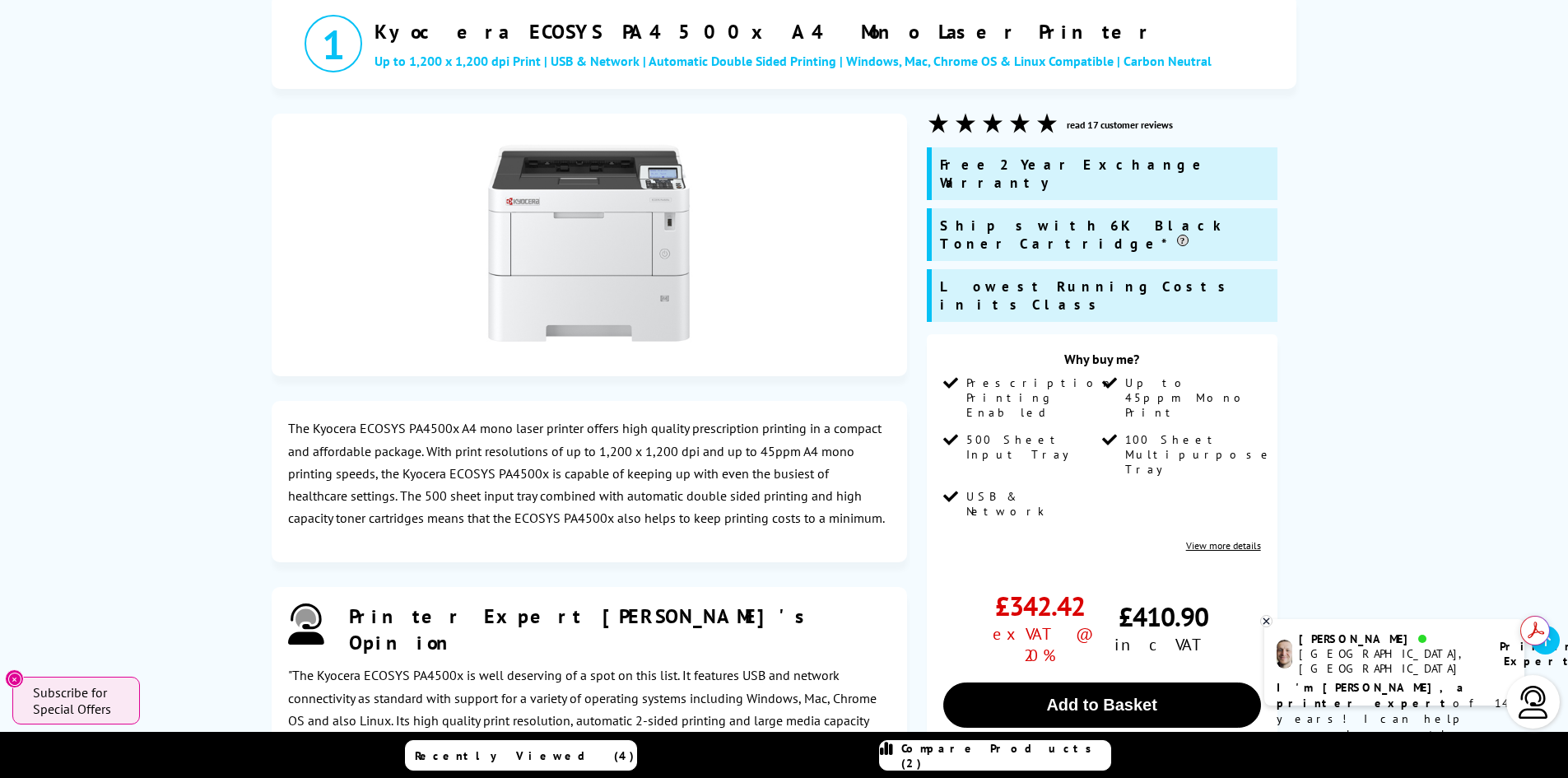
scroll to position [644, 0]
click at [1119, 682] on button "Add to Basket" at bounding box center [1102, 704] width 318 height 45
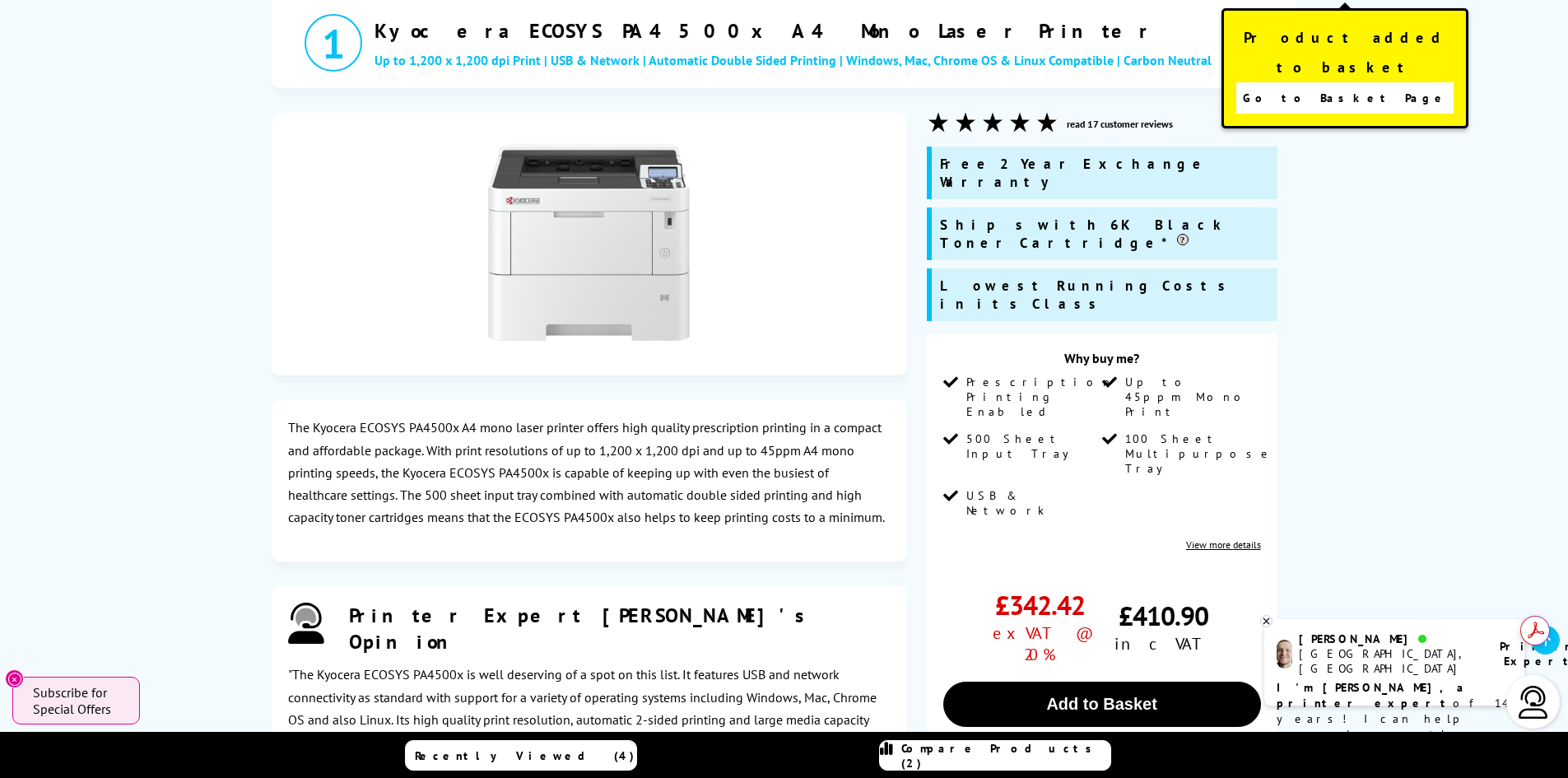
click at [1356, 87] on span "Go to Basket Page" at bounding box center [1346, 98] width 205 height 23
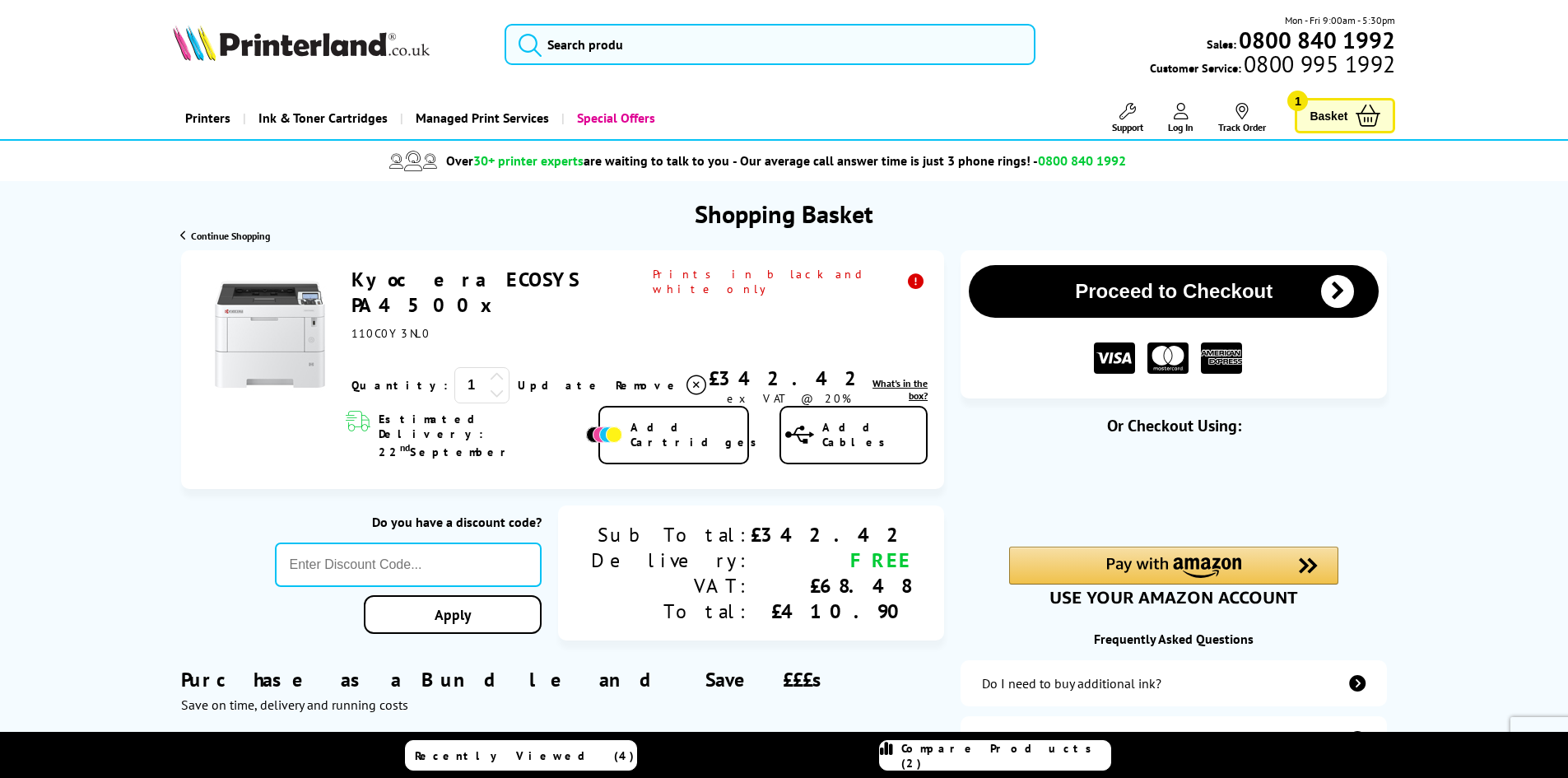
drag, startPoint x: 349, startPoint y: 245, endPoint x: 386, endPoint y: 252, distance: 37.7
click at [386, 252] on div "Shopping Basket Continue Shopping Proceed to Checkout Shopping Basket 1 nd" at bounding box center [784, 616] width 1568 height 869
click at [226, 120] on link "Printers" at bounding box center [207, 118] width 70 height 42
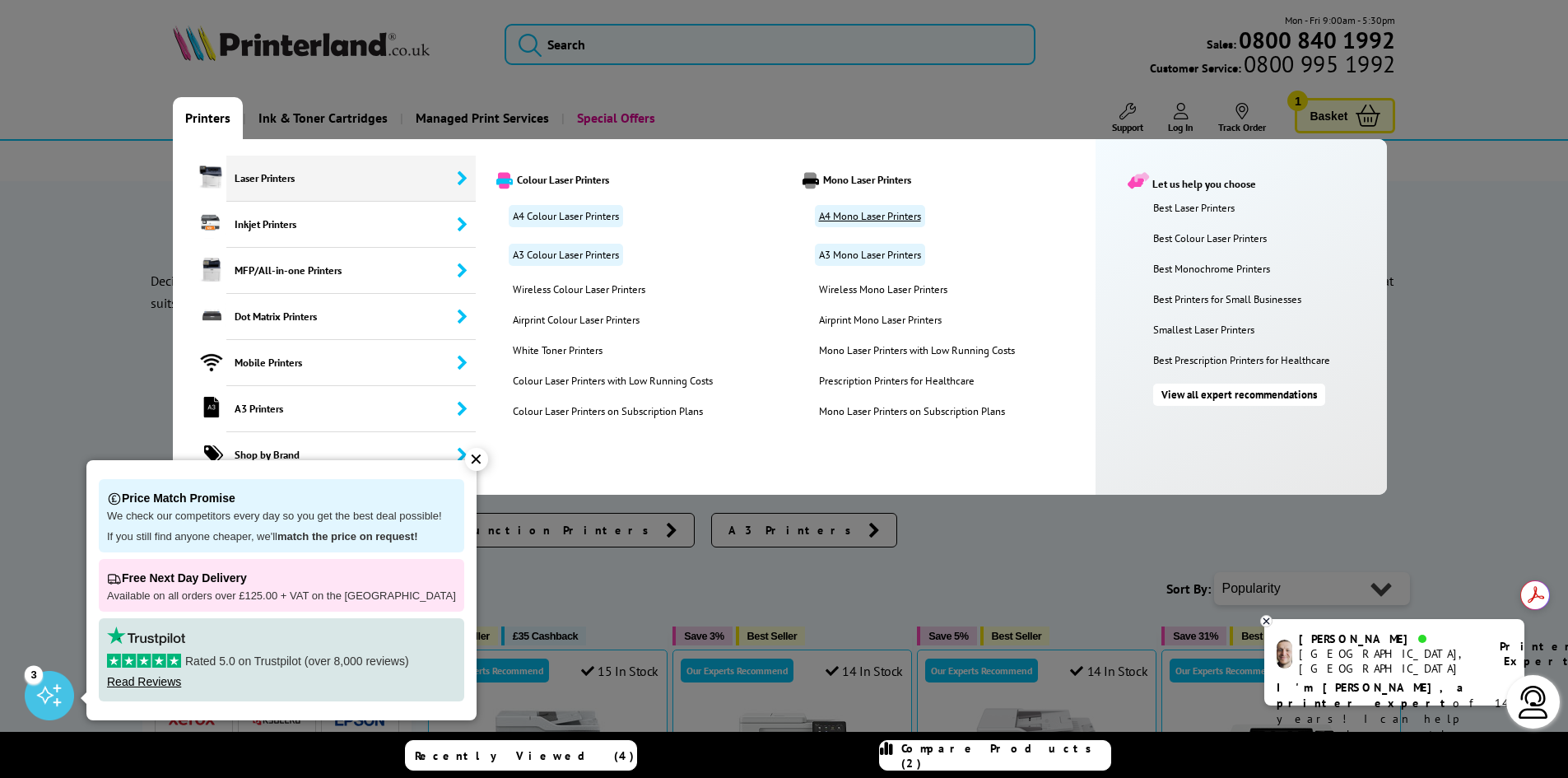
click at [839, 217] on link "A4 Mono Laser Printers" at bounding box center [869, 216] width 110 height 23
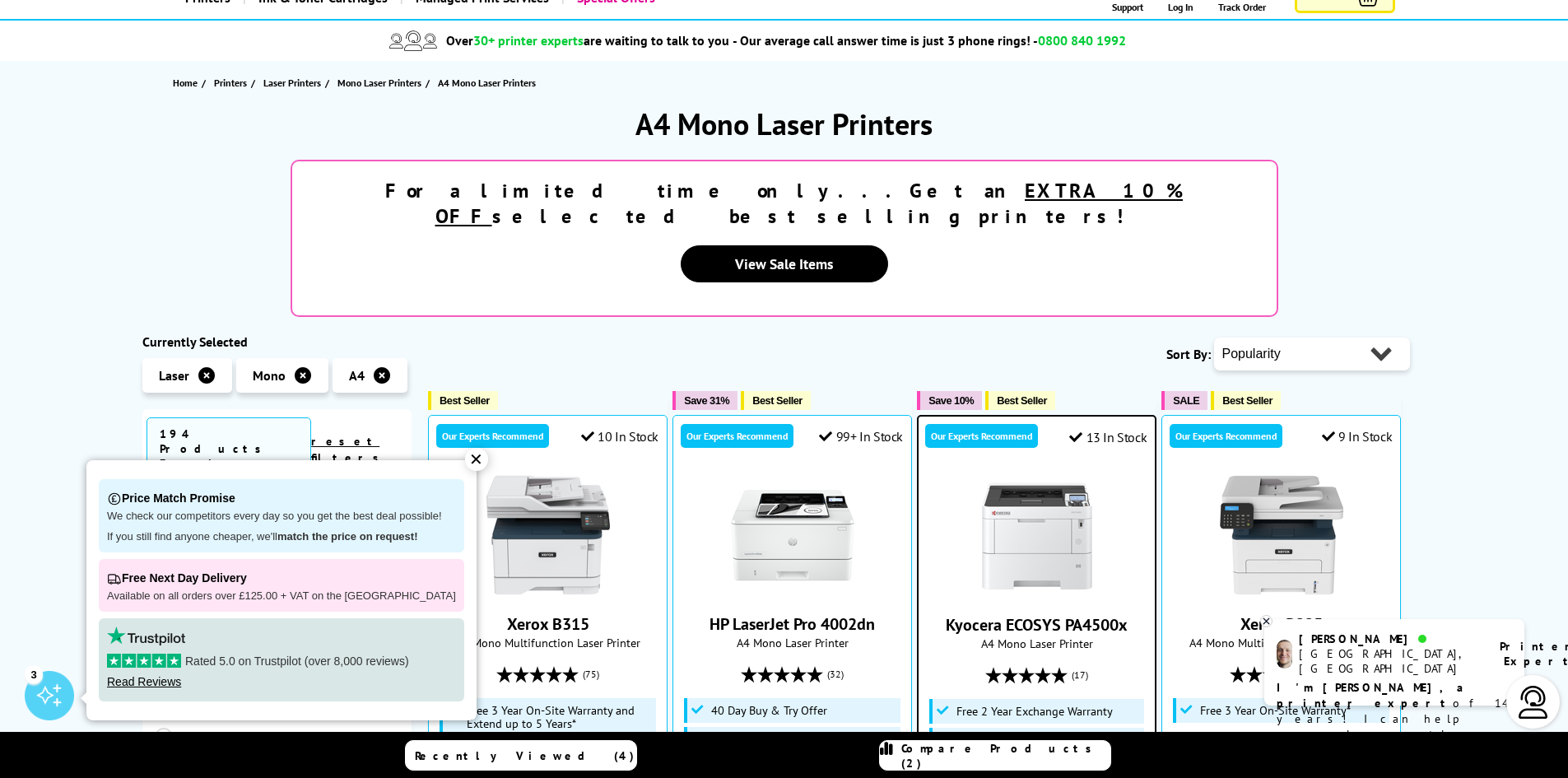
scroll to position [122, 0]
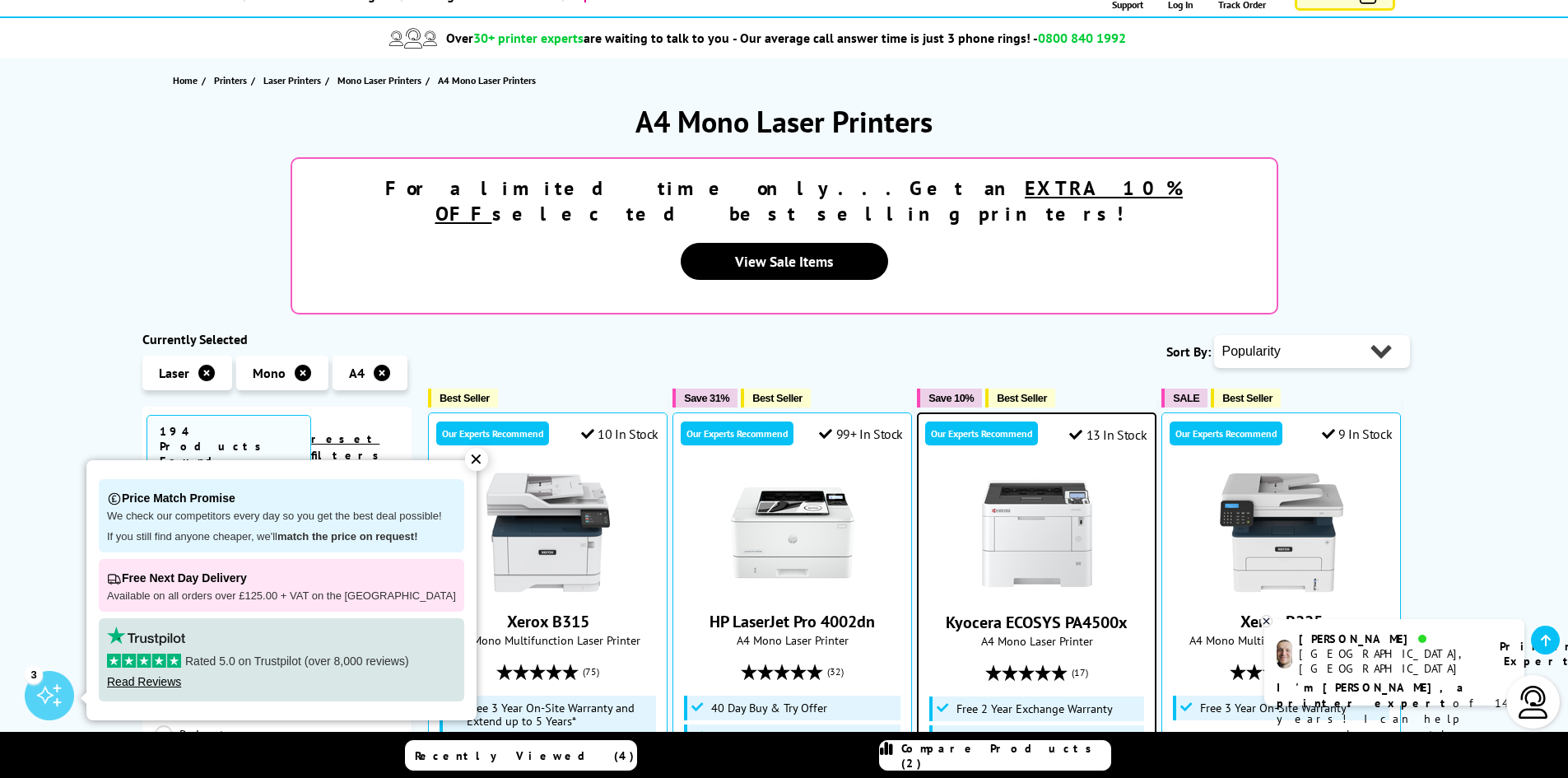
click at [465, 460] on div "✕" at bounding box center [476, 459] width 23 height 23
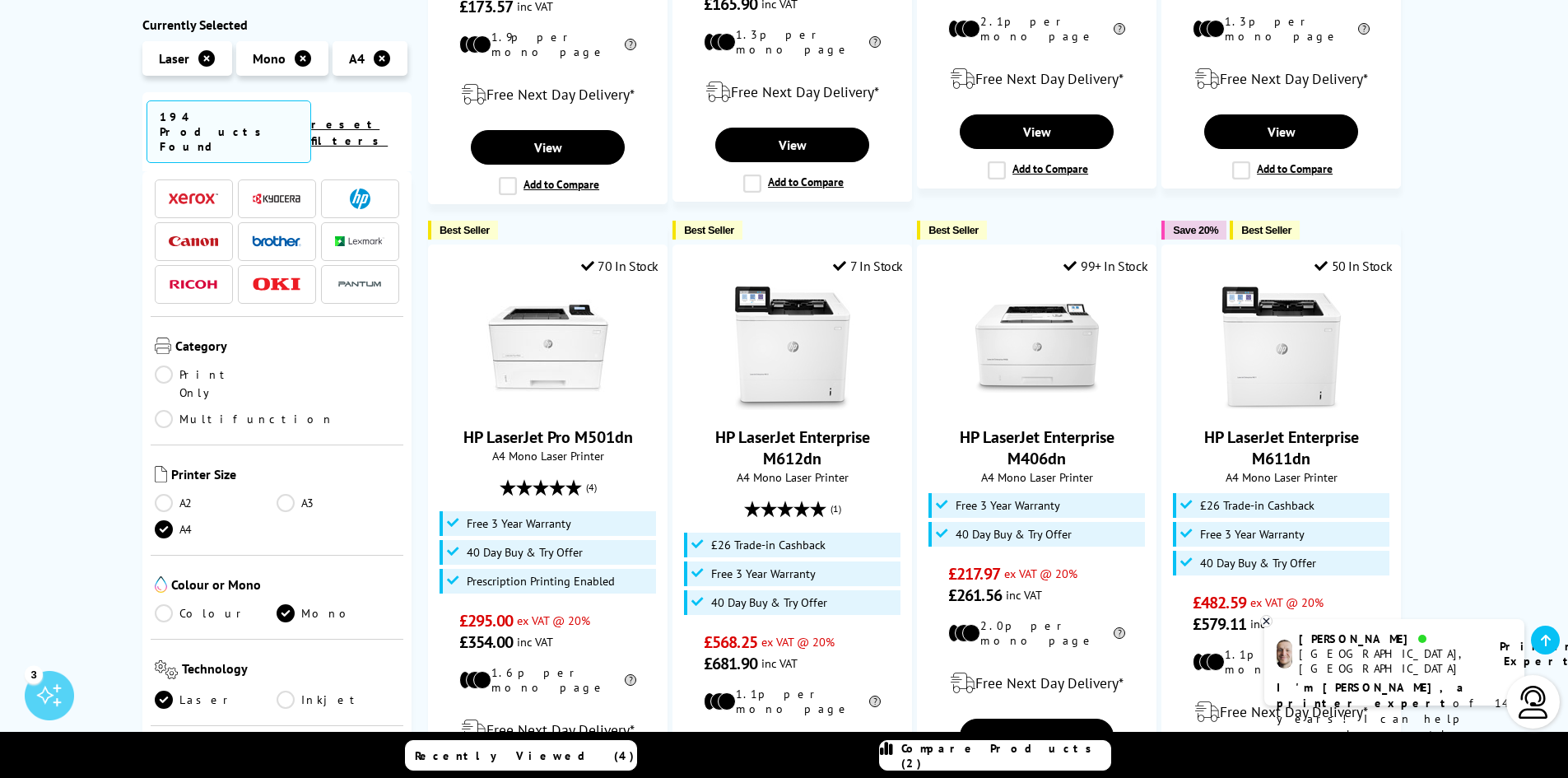
scroll to position [0, 0]
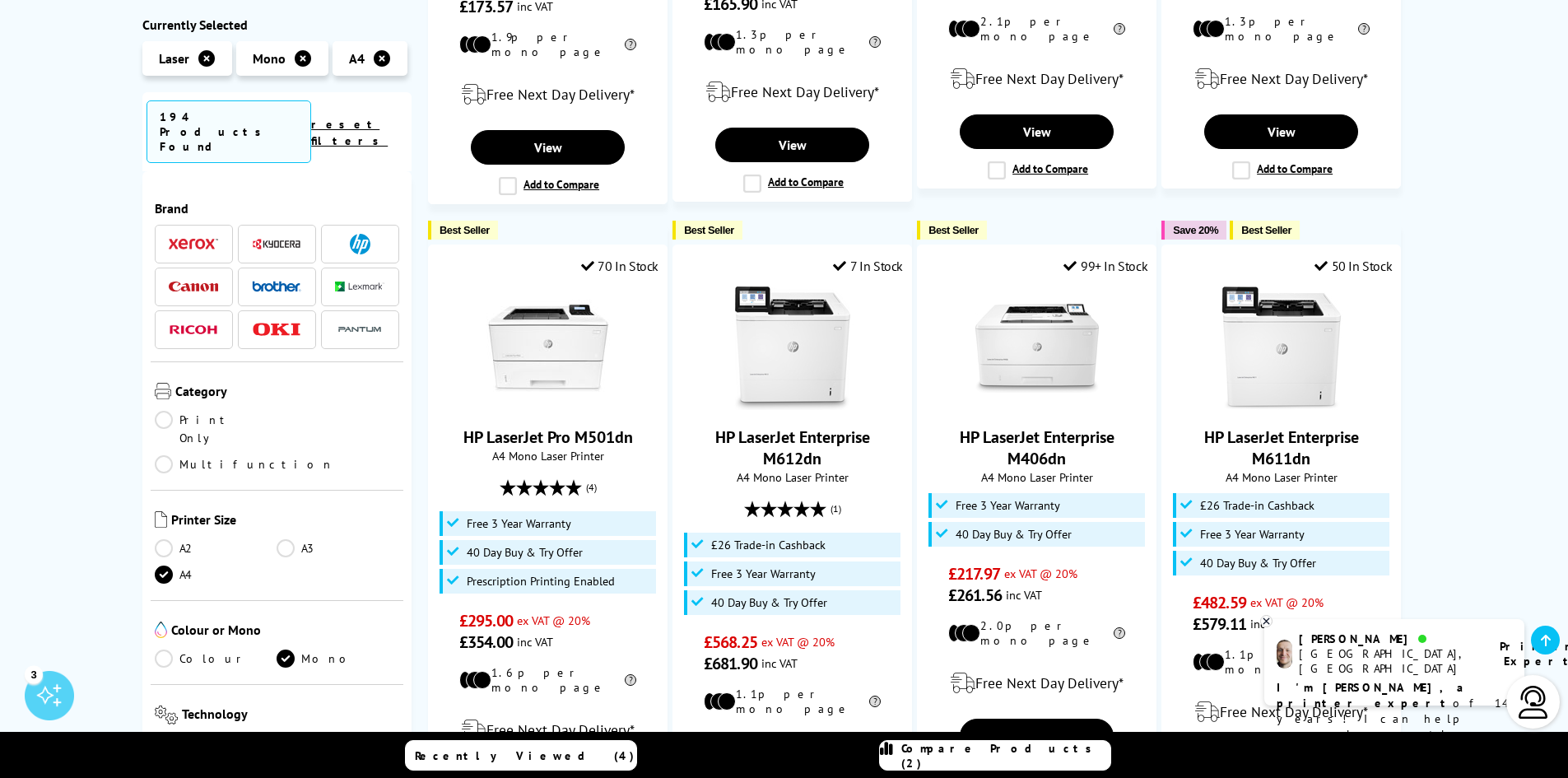
click at [266, 238] on img at bounding box center [276, 244] width 49 height 12
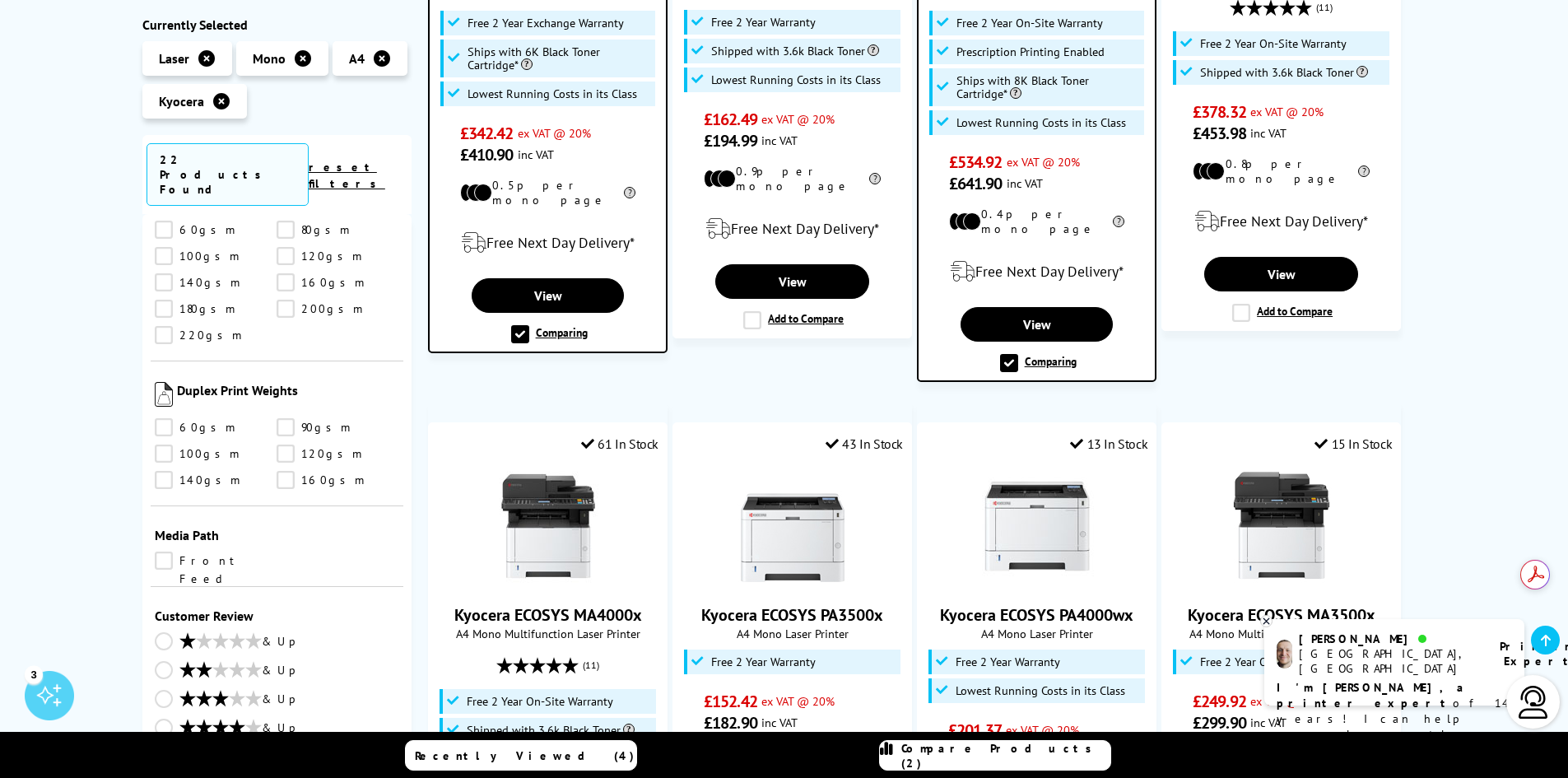
scroll to position [984, 0]
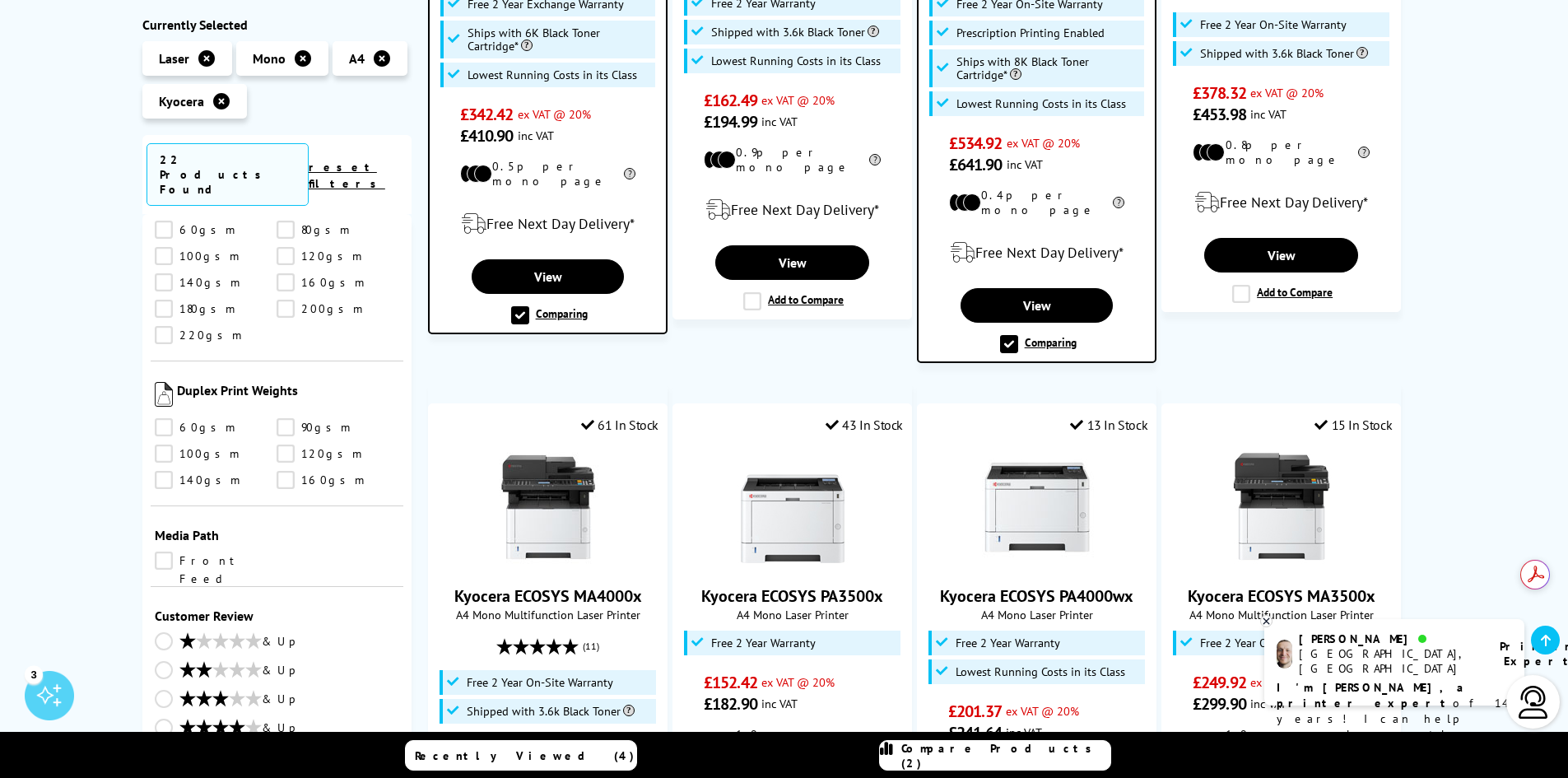
click at [169, 718] on link "& Up" at bounding box center [277, 729] width 246 height 21
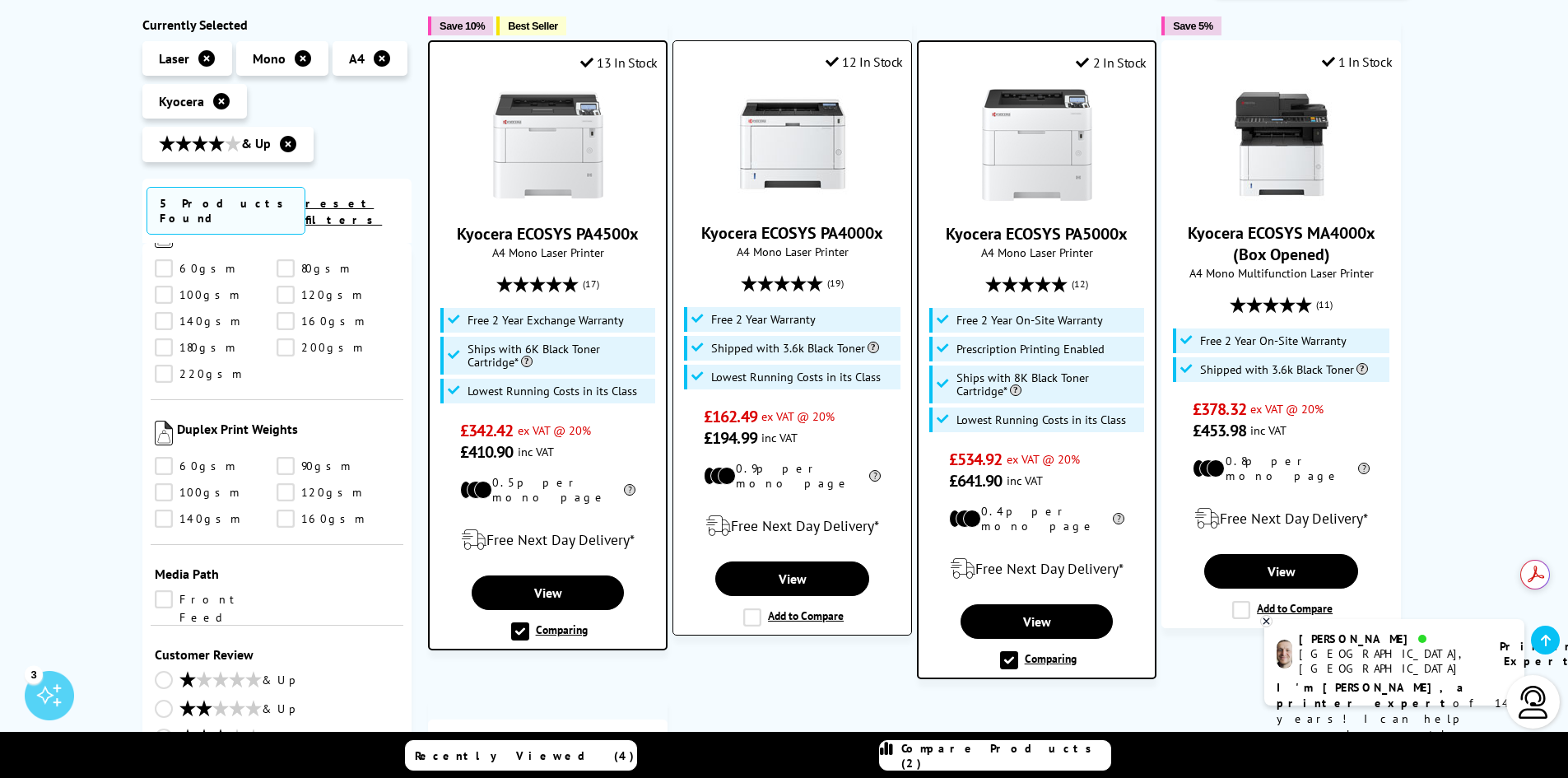
click at [752, 608] on label "Add to Compare" at bounding box center [794, 617] width 101 height 18
click at [0, 0] on input "Add to Compare" at bounding box center [0, 0] width 0 height 0
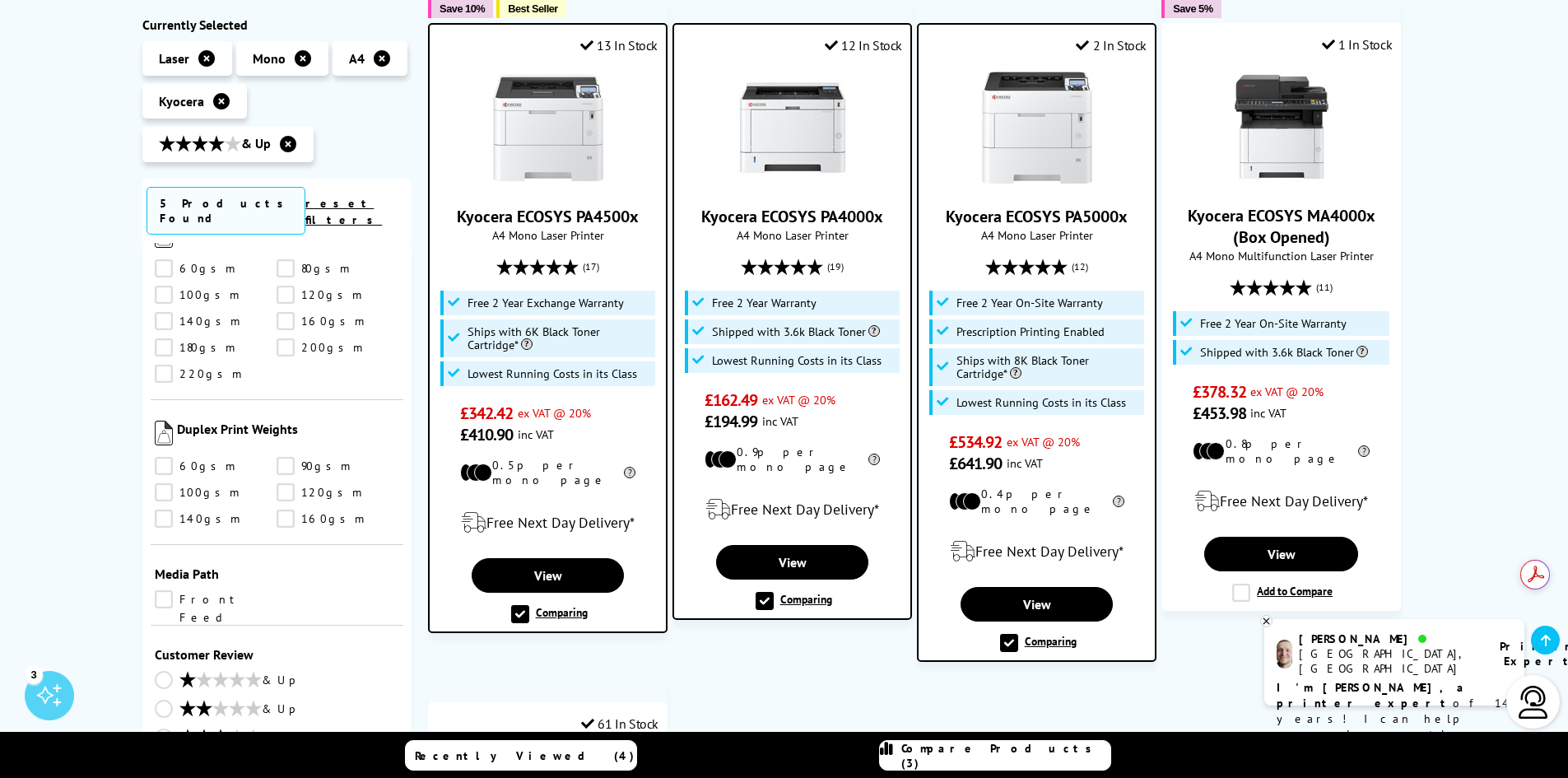
scroll to position [330, 0]
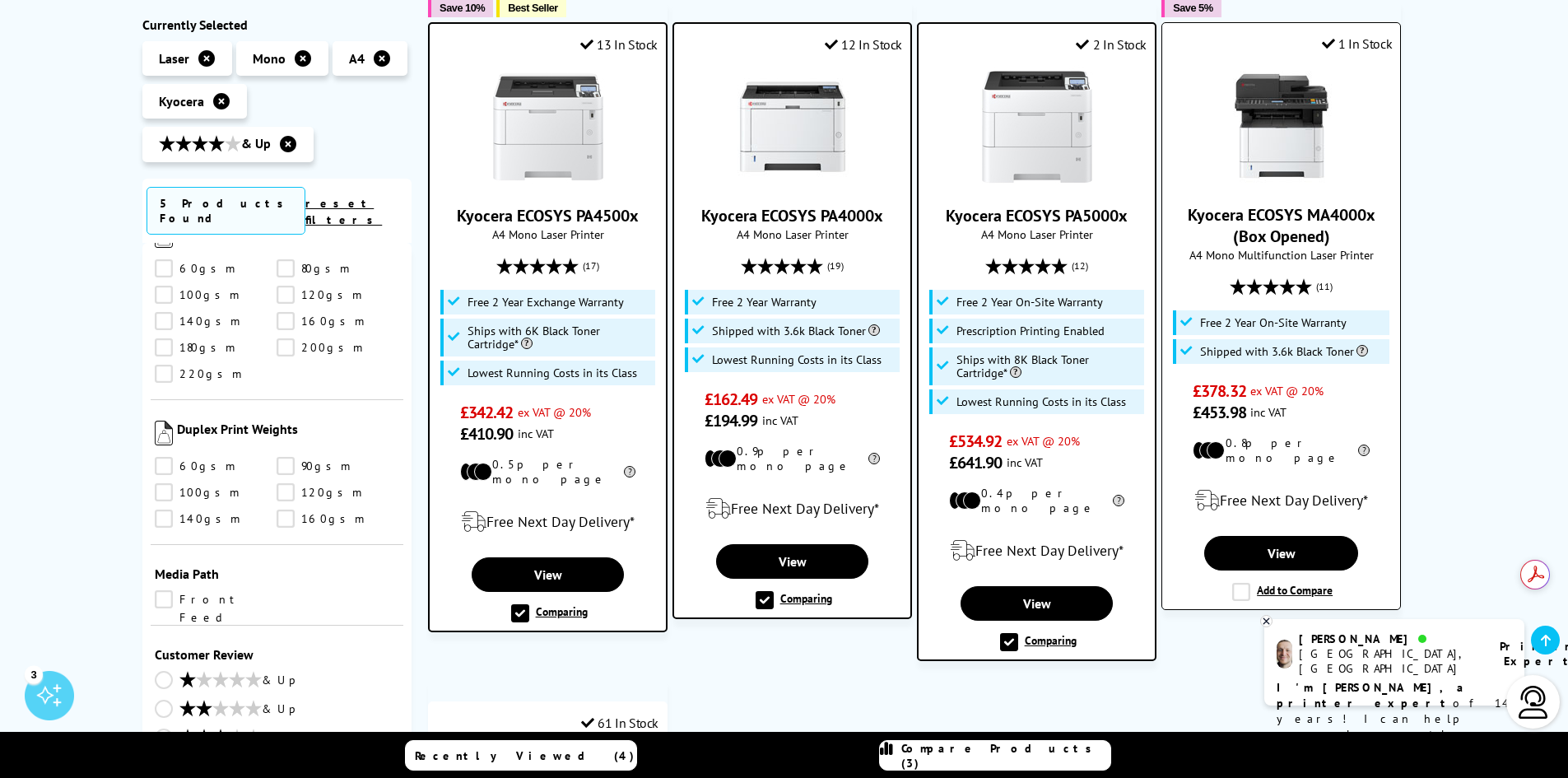
click at [1243, 583] on label "Add to Compare" at bounding box center [1283, 592] width 101 height 18
click at [0, 0] on input "Add to Compare" at bounding box center [0, 0] width 0 height 0
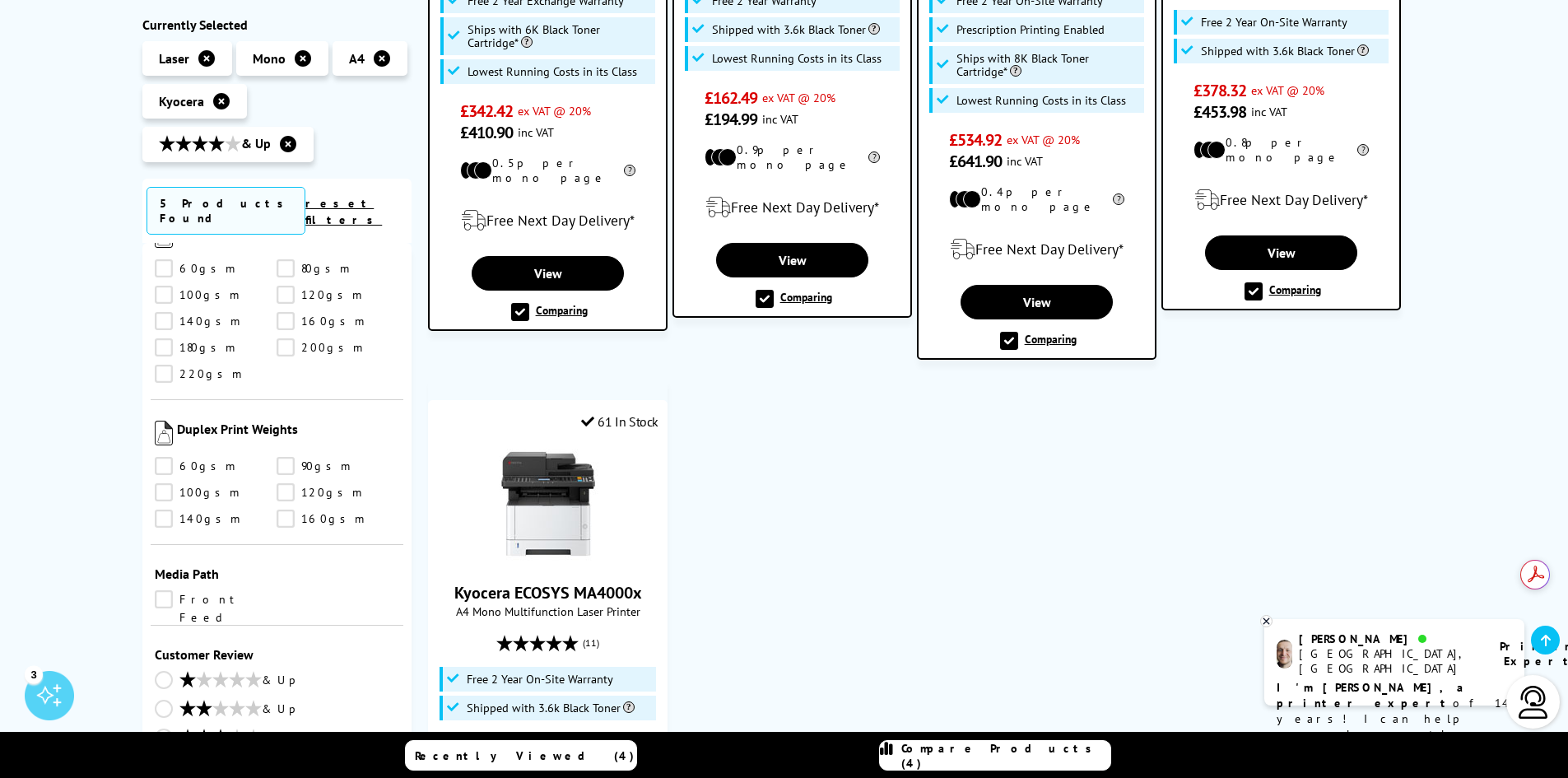
scroll to position [639, 0]
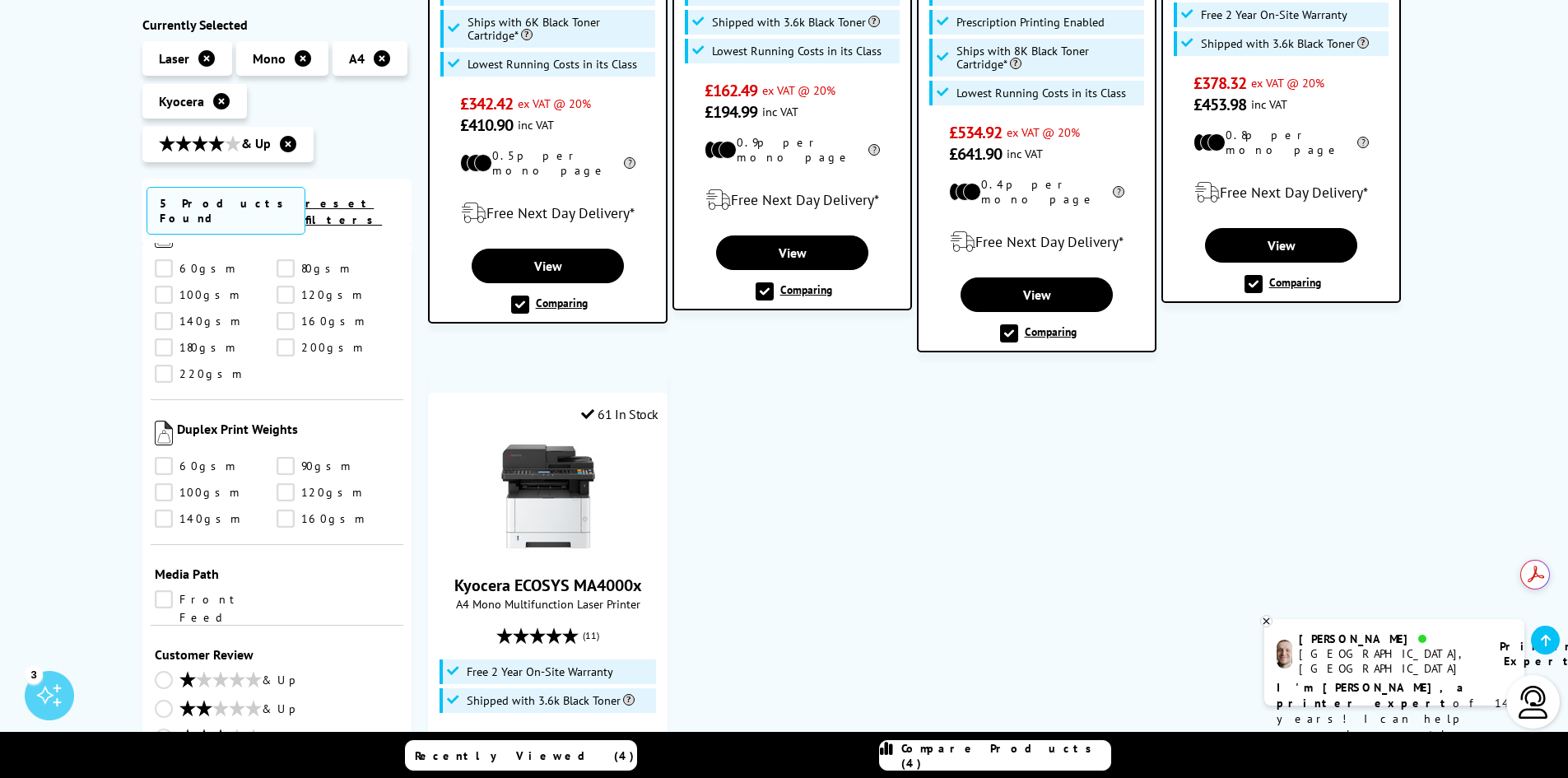
click at [1251, 275] on label "Comparing" at bounding box center [1283, 284] width 76 height 18
click at [0, 0] on input "Comparing" at bounding box center [0, 0] width 0 height 0
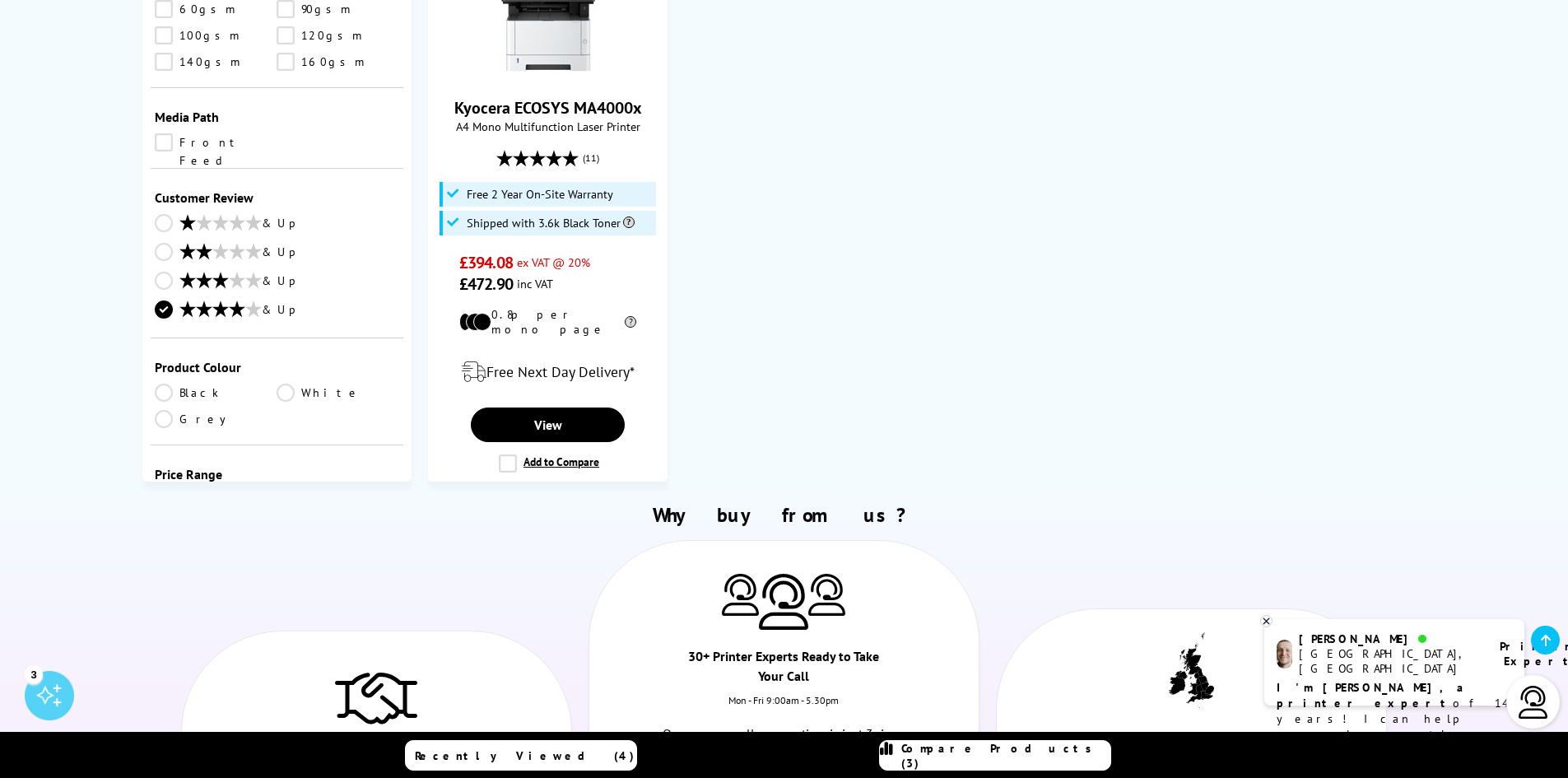
scroll to position [1121, 0]
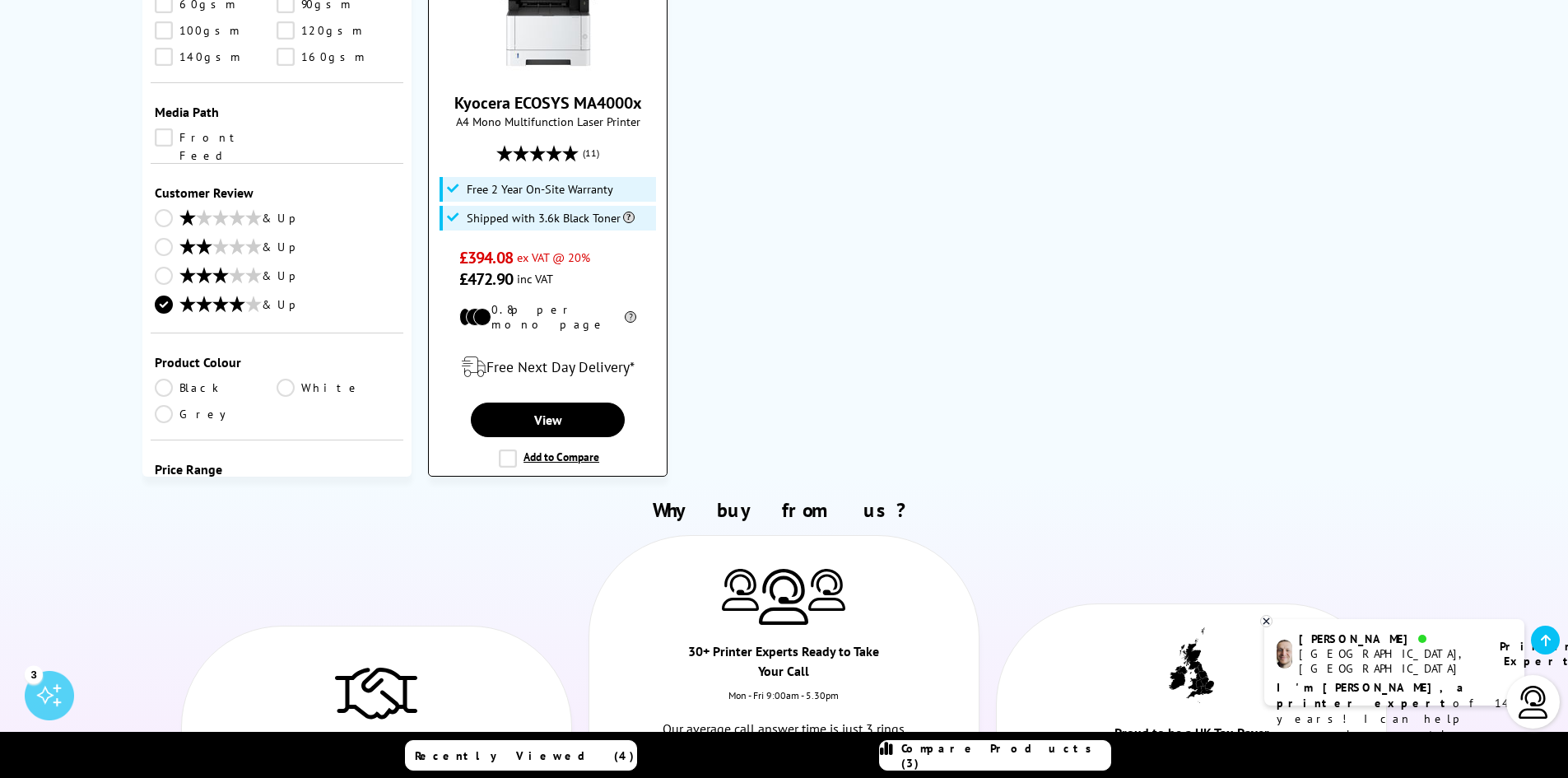
click at [506, 449] on label "Add to Compare" at bounding box center [549, 458] width 101 height 18
click at [0, 0] on input "Add to Compare" at bounding box center [0, 0] width 0 height 0
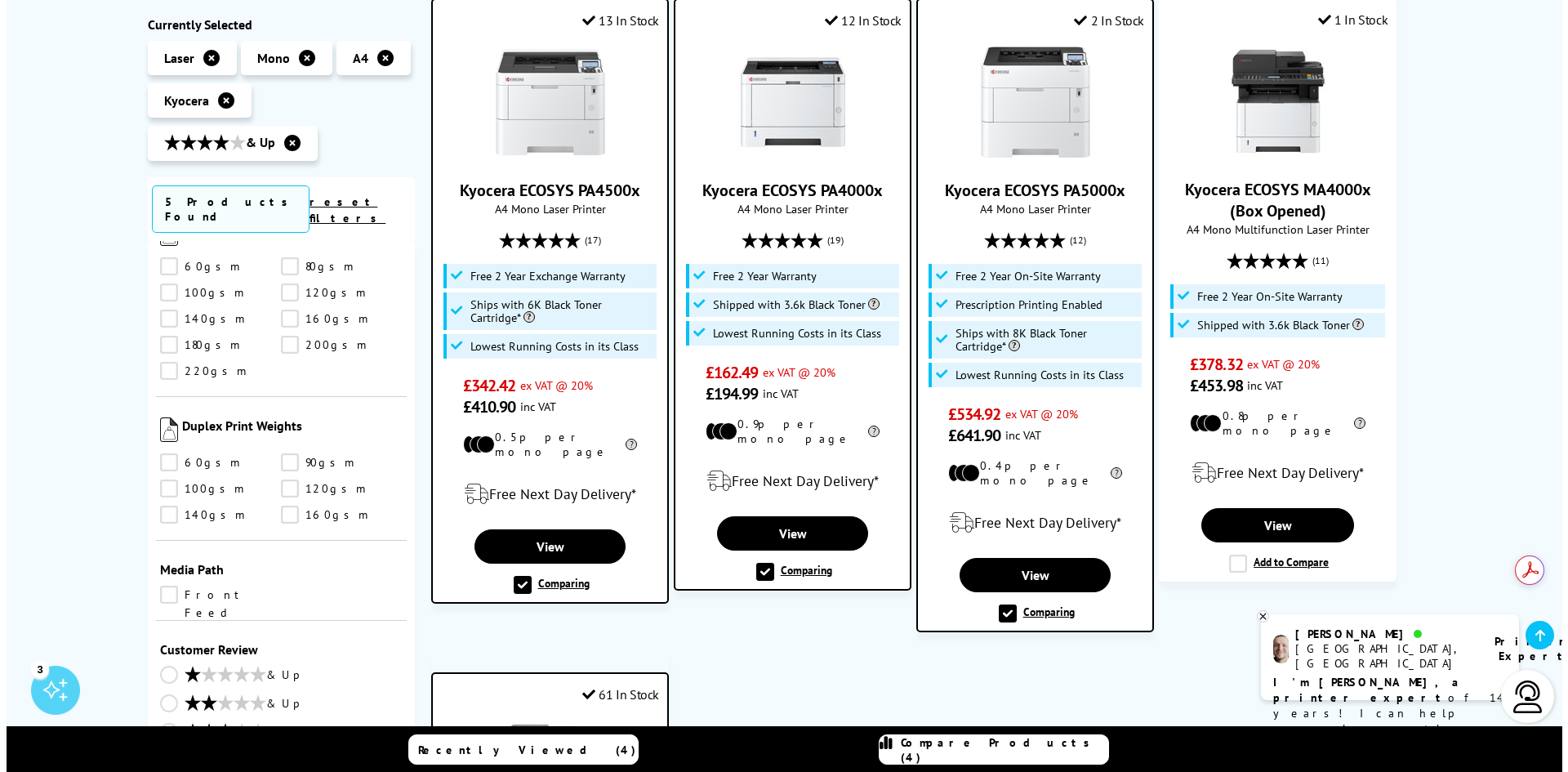
scroll to position [0, 0]
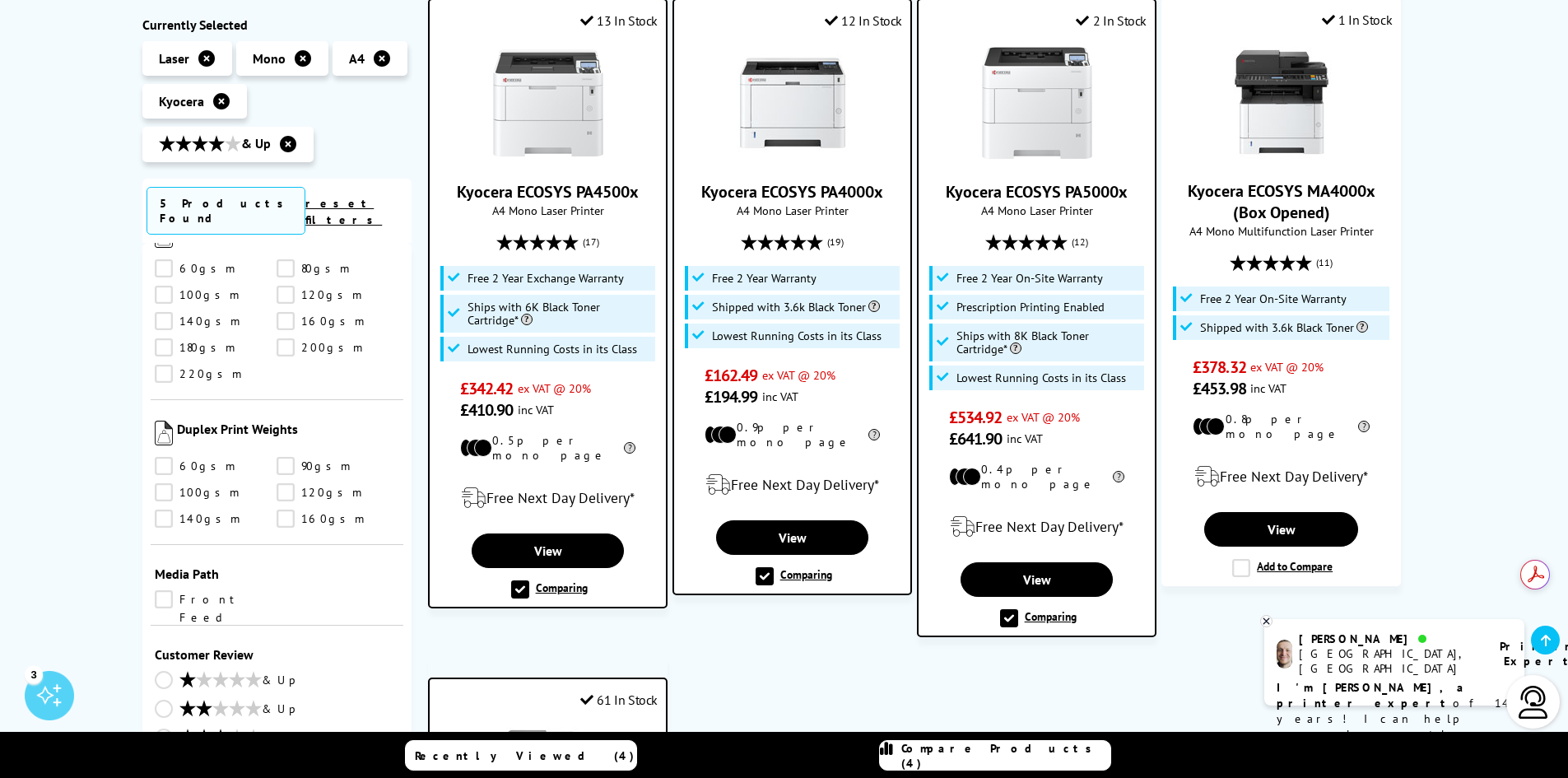
click at [1022, 754] on span "Compare Products (4)" at bounding box center [1006, 755] width 209 height 29
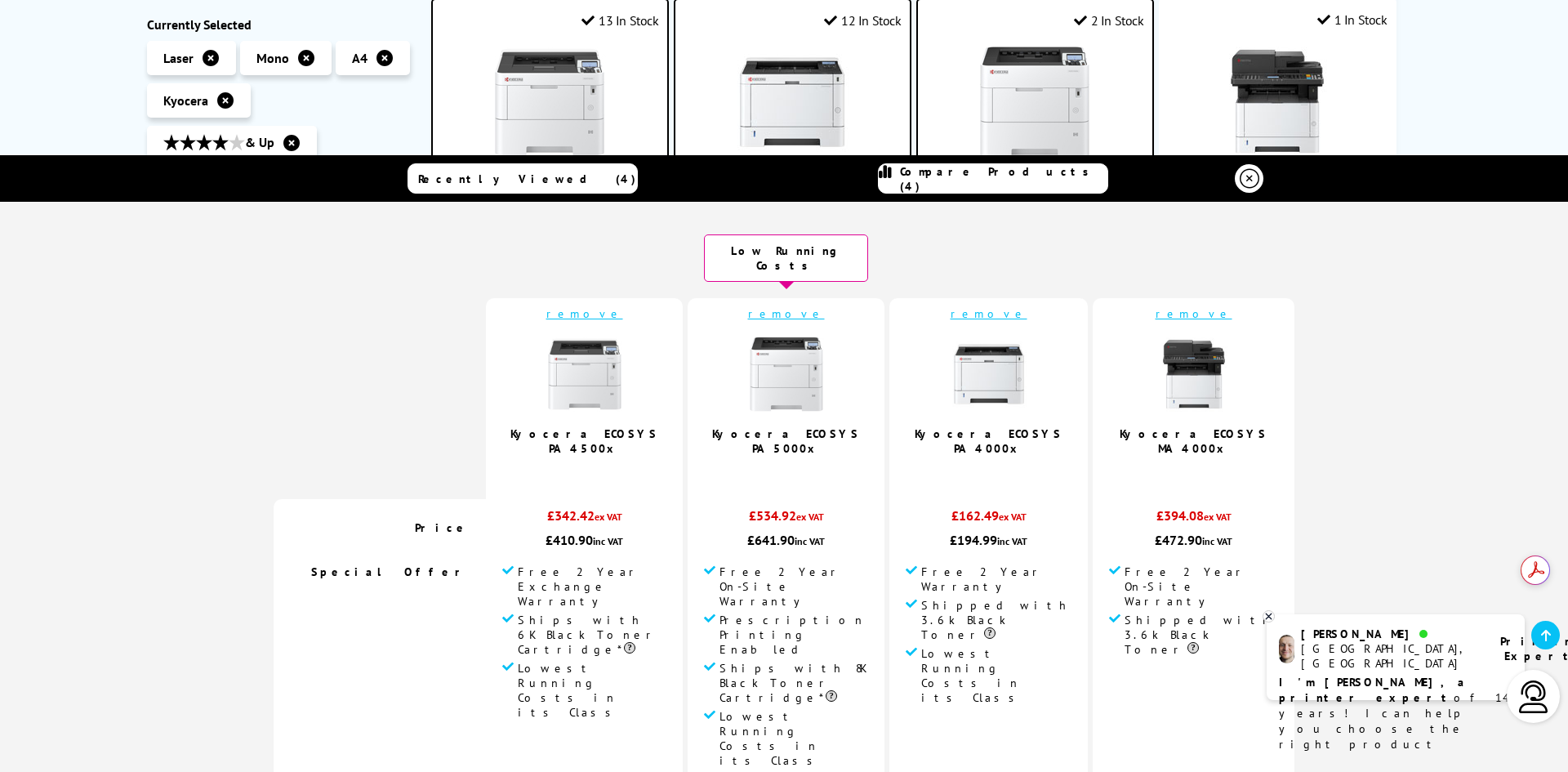
click at [1246, 178] on icon at bounding box center [1249, 178] width 20 height 20
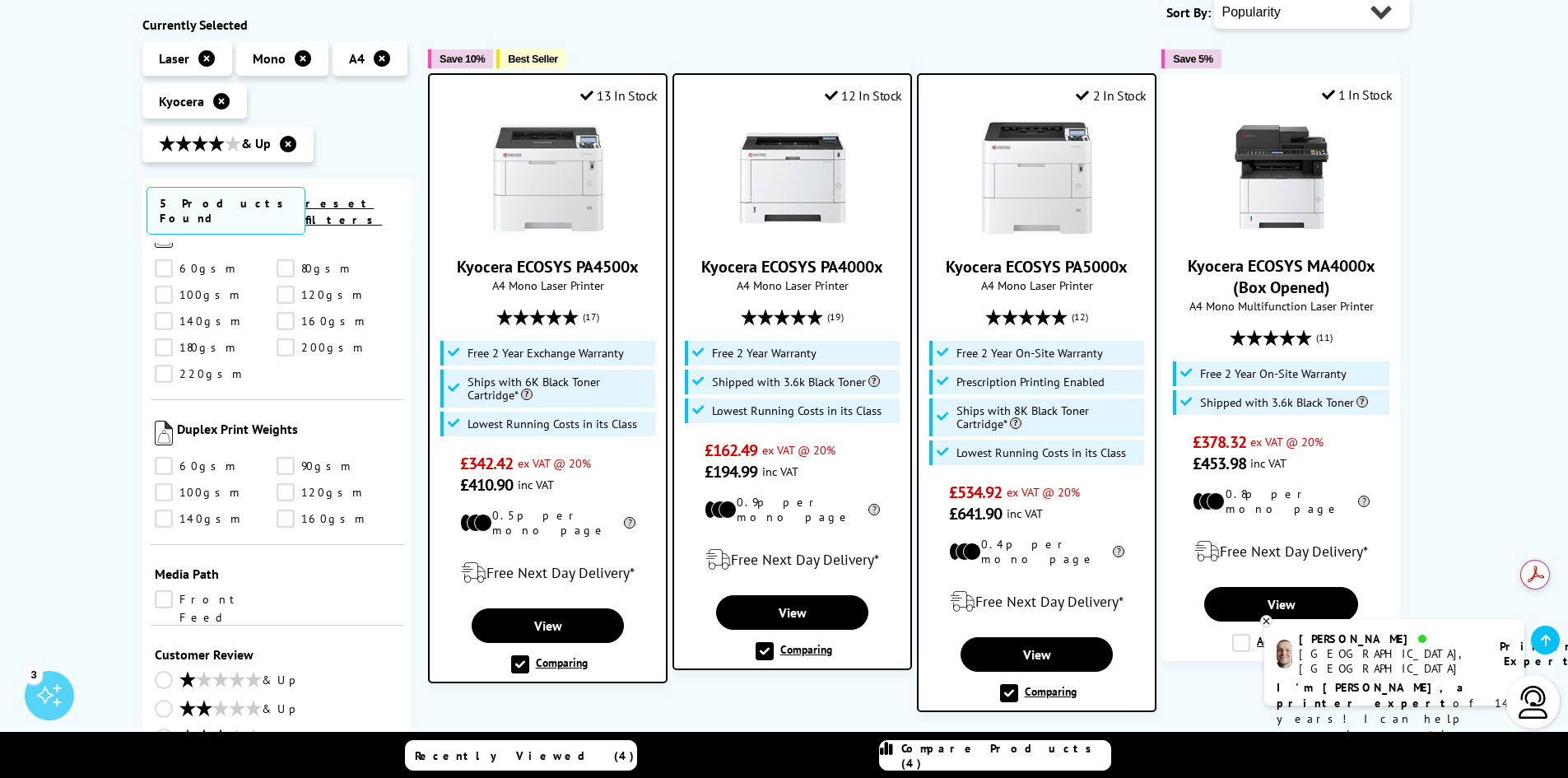
click at [1283, 654] on img at bounding box center [1284, 653] width 16 height 29
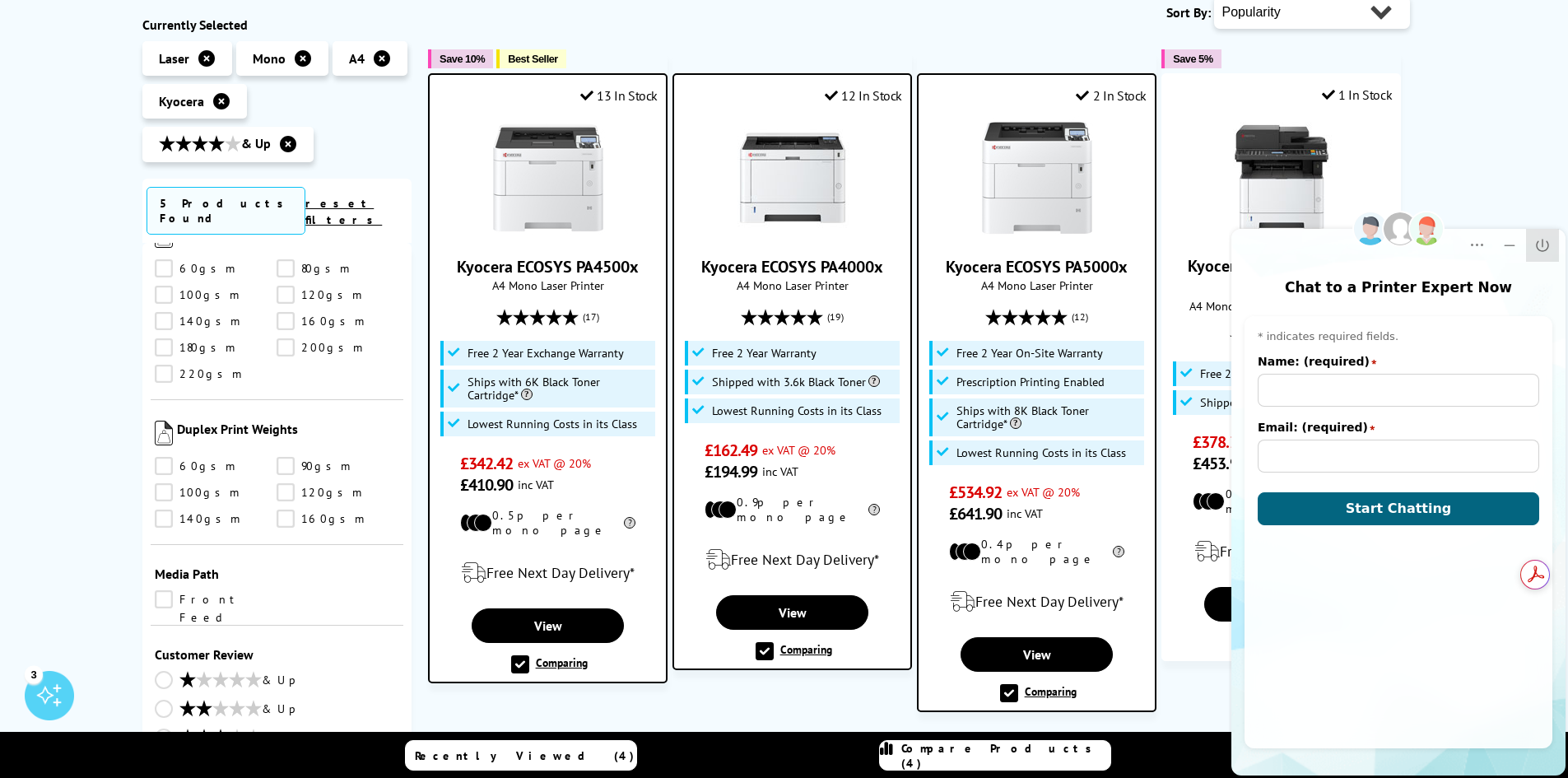
click at [1539, 249] on icon "Close" at bounding box center [1542, 245] width 12 height 12
